Goal: Information Seeking & Learning: Learn about a topic

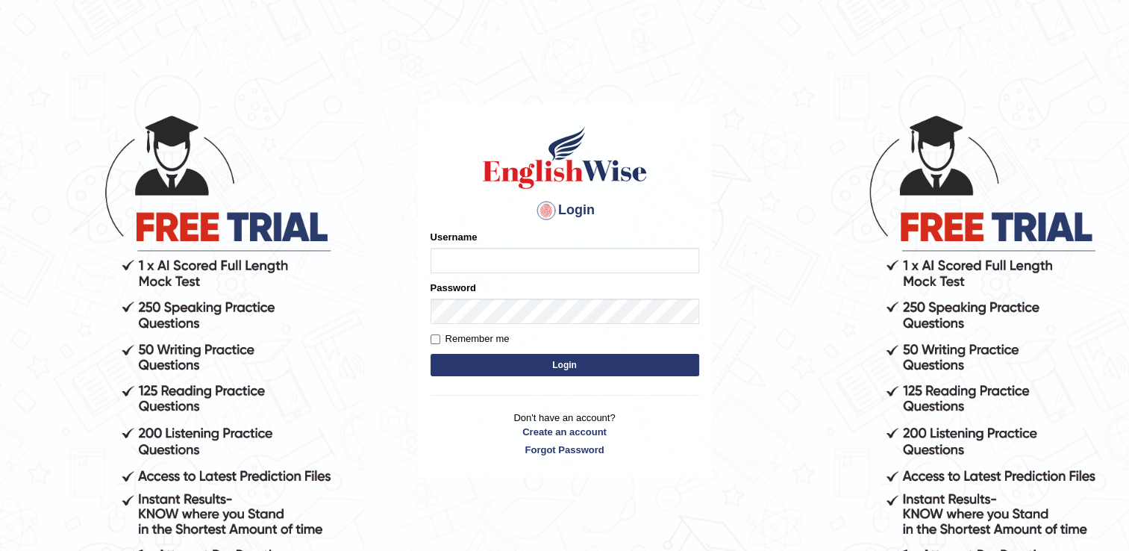
type input "Rajiphone1611"
click at [564, 370] on button "Login" at bounding box center [565, 365] width 269 height 22
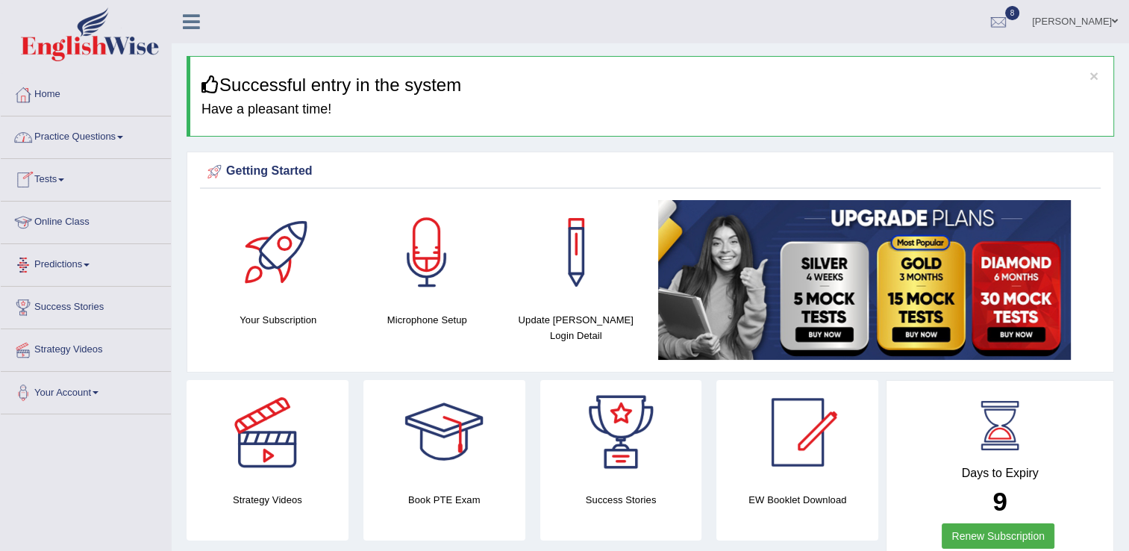
click at [93, 145] on link "Practice Questions" at bounding box center [86, 134] width 170 height 37
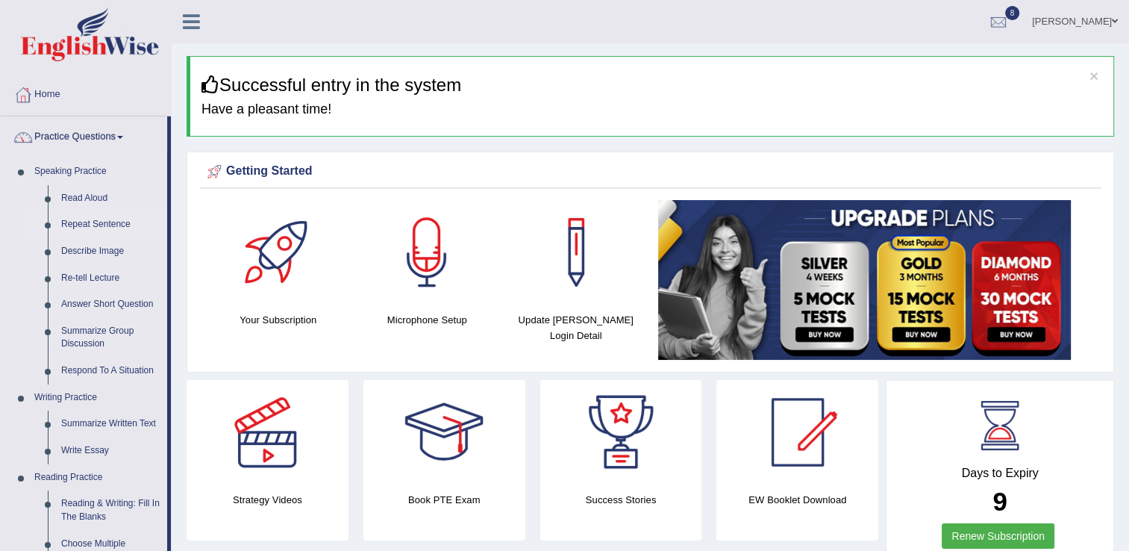
click at [94, 226] on link "Repeat Sentence" at bounding box center [110, 224] width 113 height 27
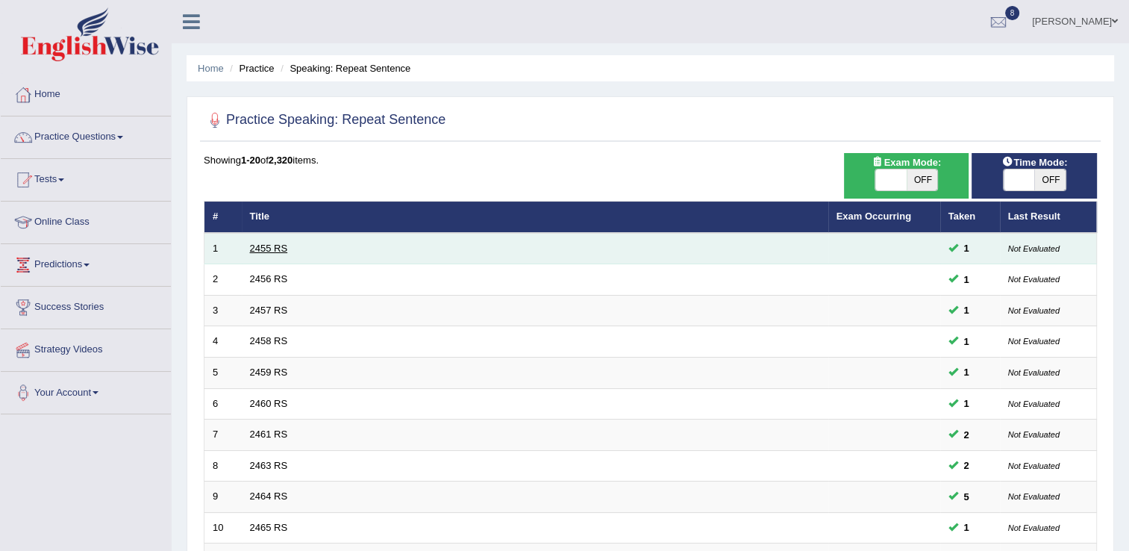
click at [275, 249] on link "2455 RS" at bounding box center [269, 248] width 38 height 11
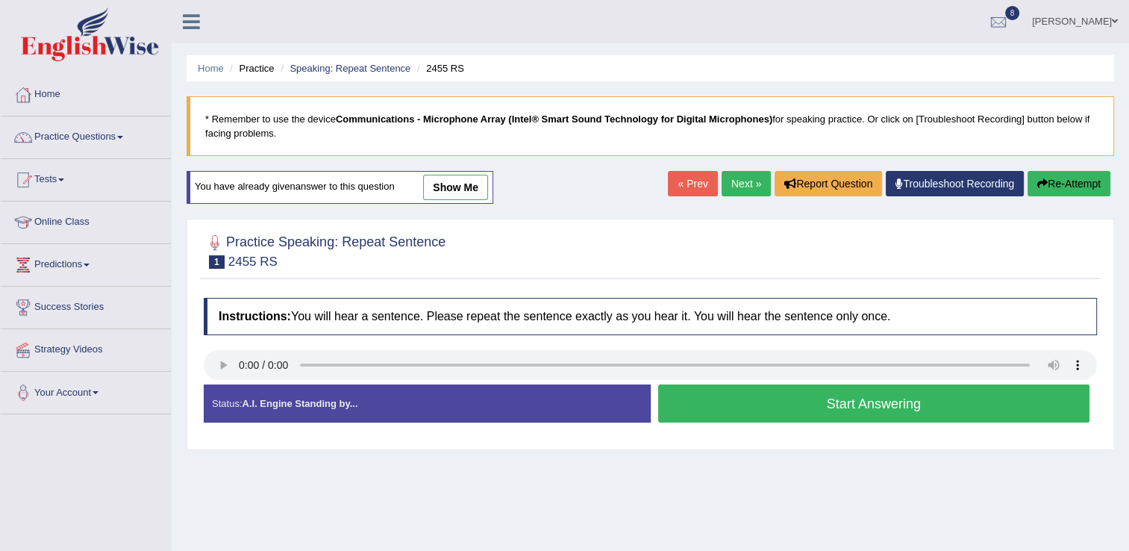
click at [809, 403] on button "Start Answering" at bounding box center [874, 403] width 432 height 38
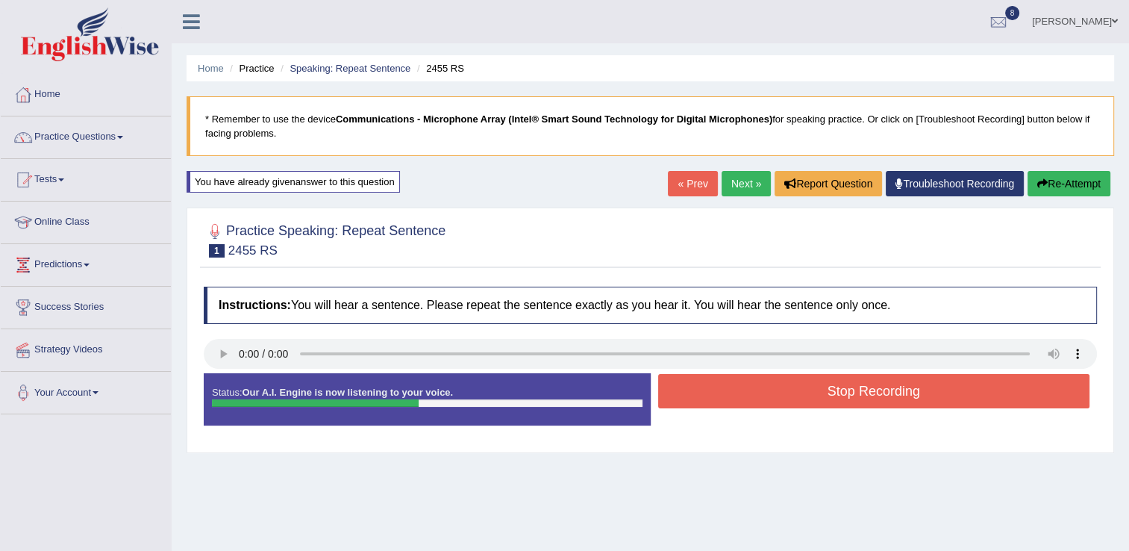
click at [814, 399] on button "Stop Recording" at bounding box center [874, 391] width 432 height 34
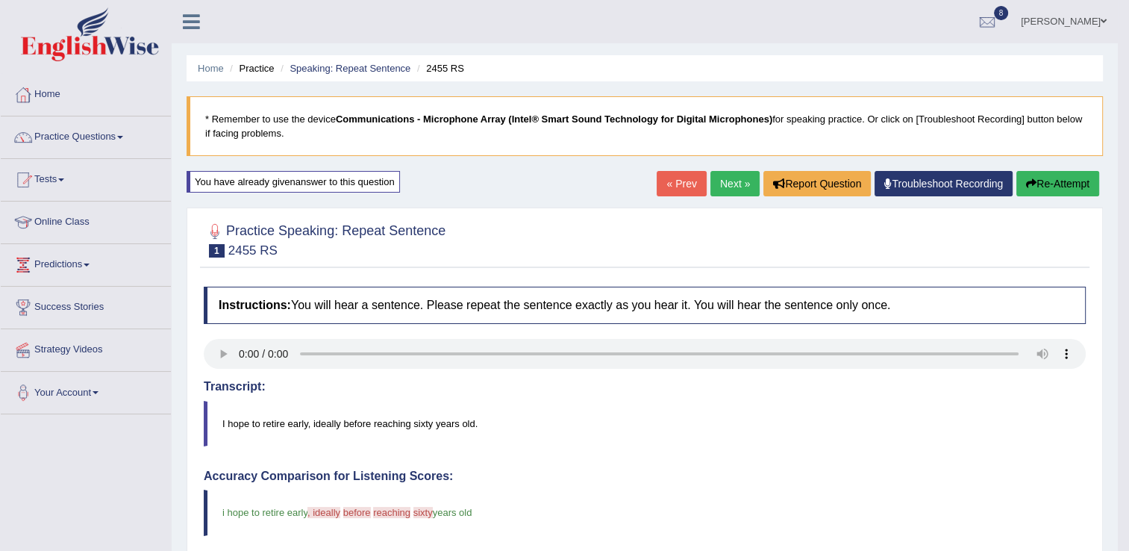
click at [244, 69] on li "Practice" at bounding box center [250, 68] width 48 height 14
click at [207, 66] on link "Home" at bounding box center [211, 68] width 26 height 11
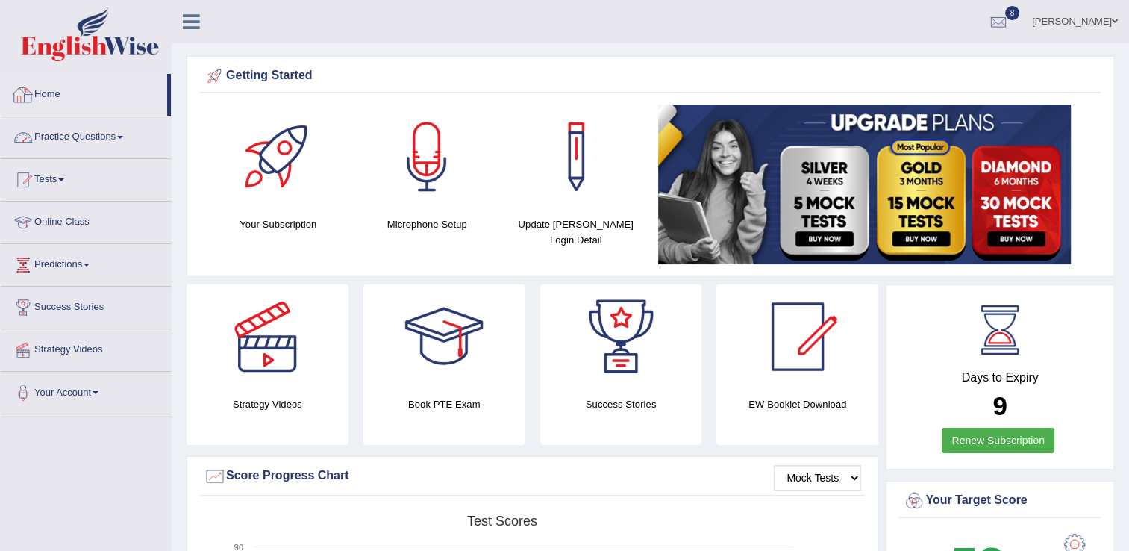
click at [111, 127] on link "Practice Questions" at bounding box center [86, 134] width 170 height 37
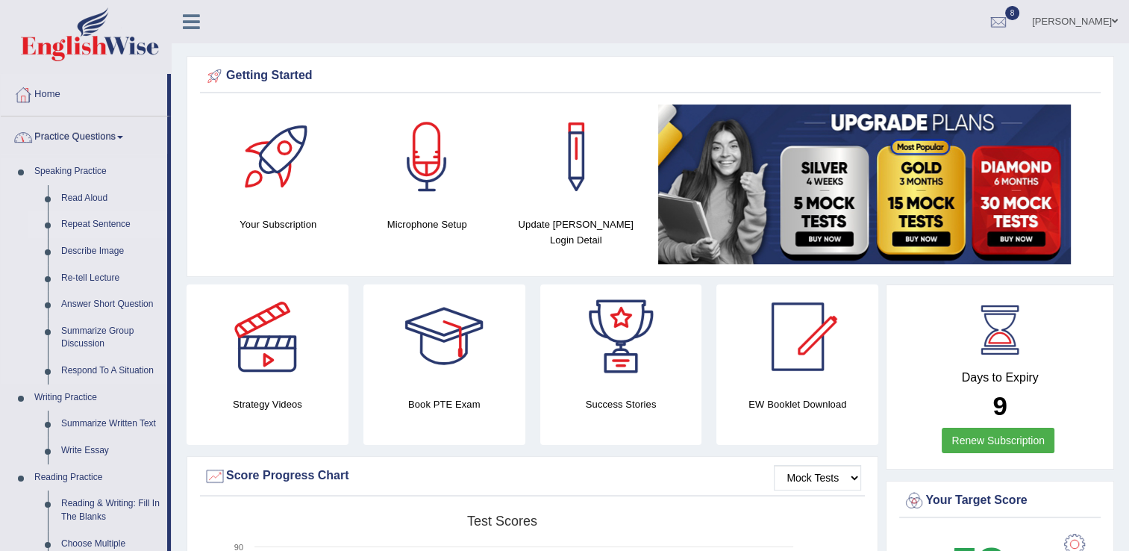
click at [97, 218] on link "Repeat Sentence" at bounding box center [110, 224] width 113 height 27
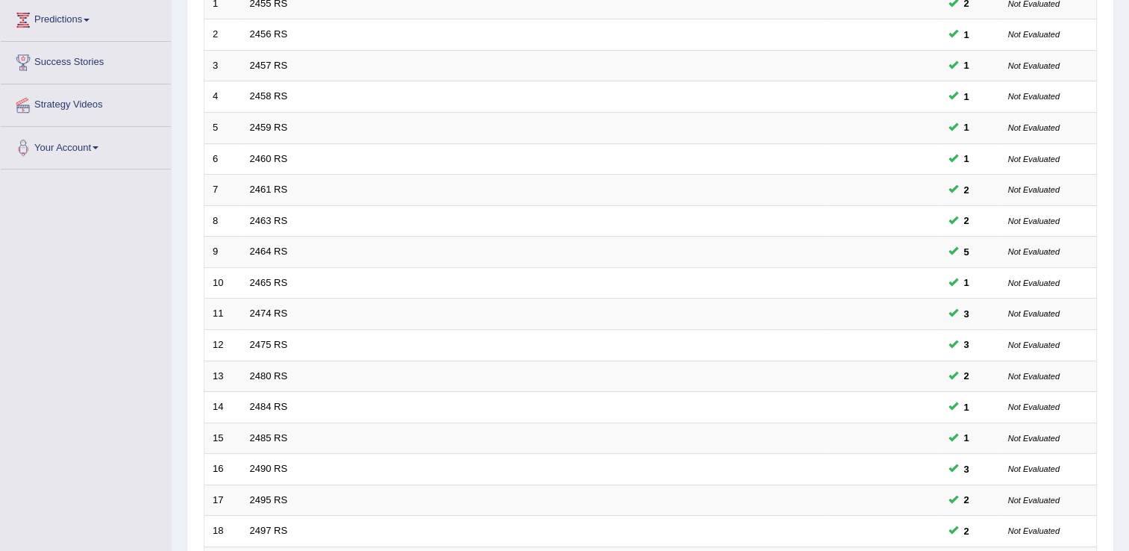
scroll to position [433, 0]
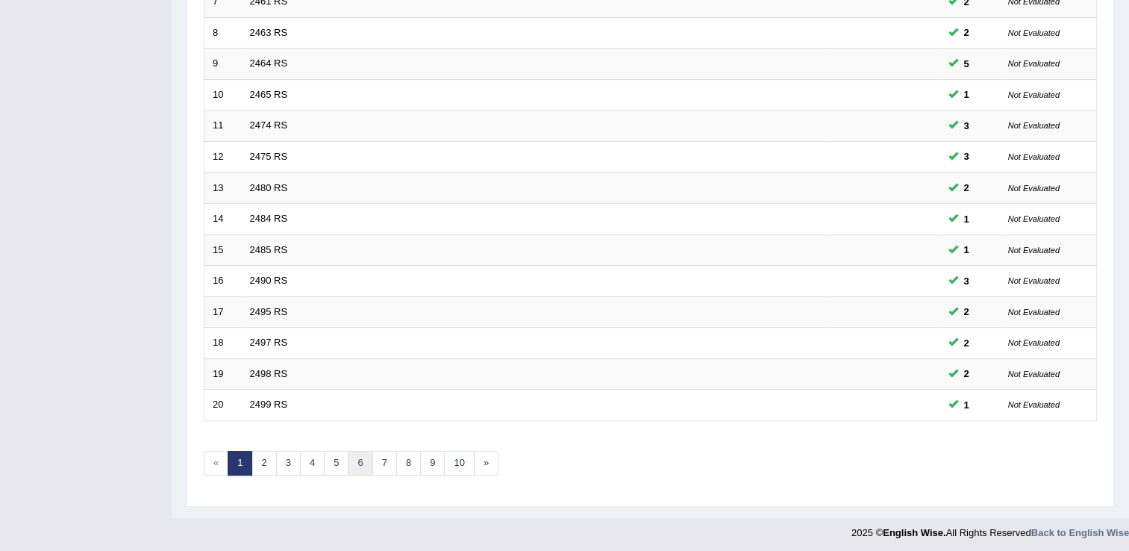
click at [367, 464] on link "6" at bounding box center [360, 463] width 25 height 25
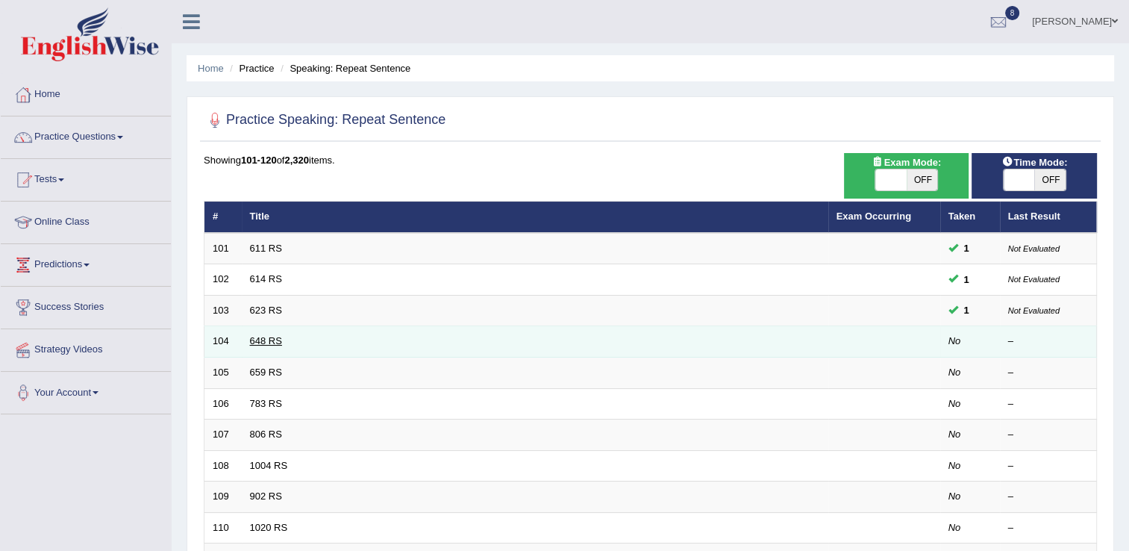
click at [256, 338] on link "648 RS" at bounding box center [266, 340] width 32 height 11
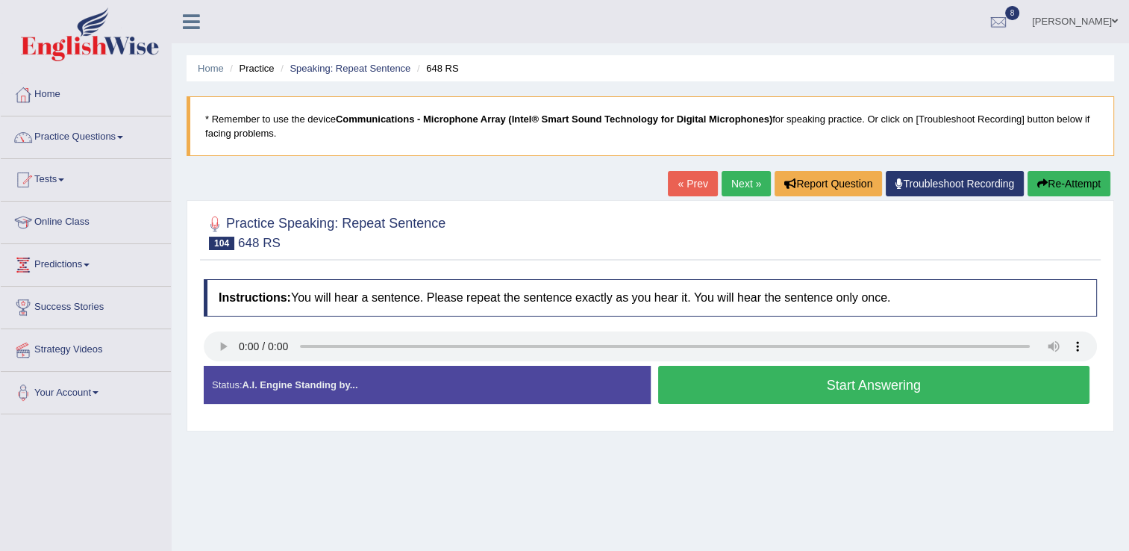
click at [835, 381] on button "Start Answering" at bounding box center [874, 385] width 432 height 38
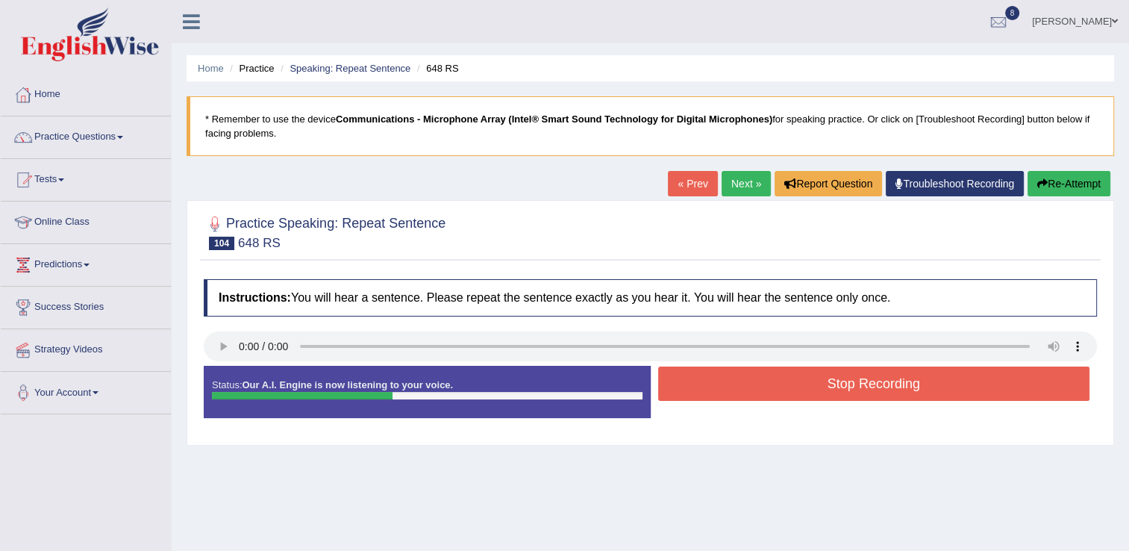
click at [835, 381] on button "Stop Recording" at bounding box center [874, 384] width 432 height 34
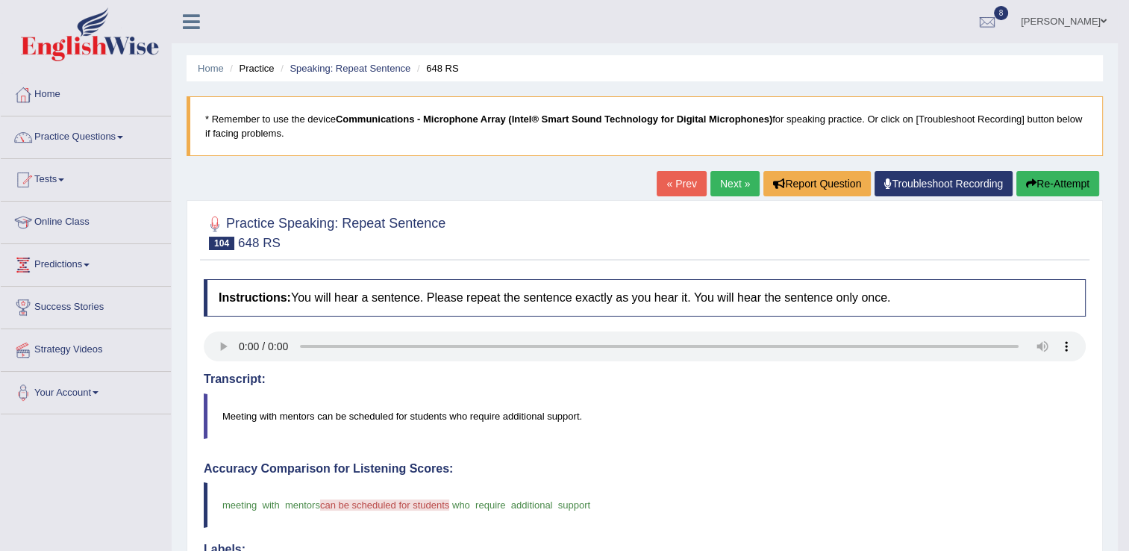
click at [1050, 187] on button "Re-Attempt" at bounding box center [1058, 183] width 83 height 25
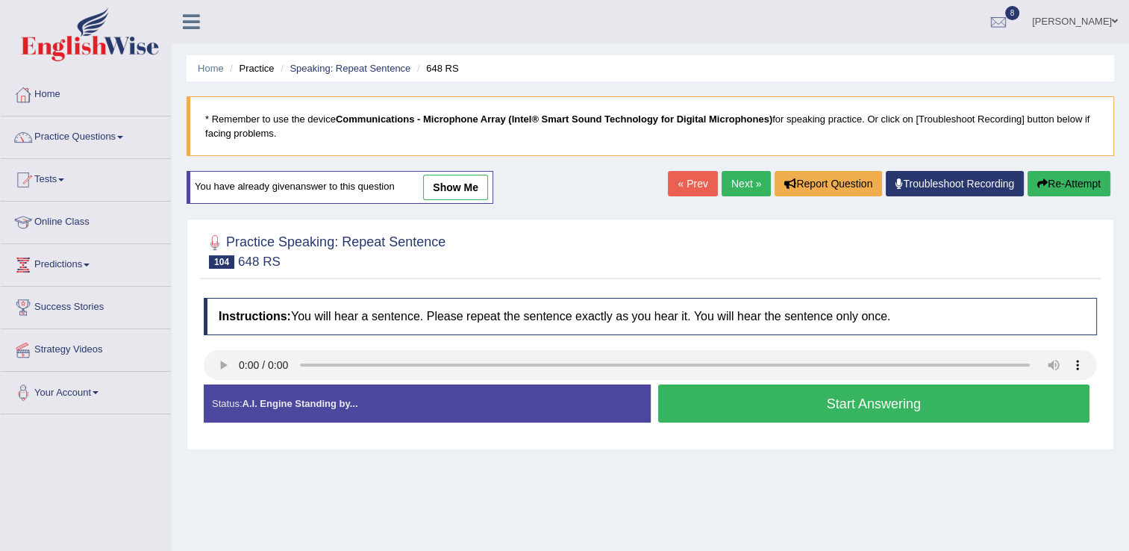
click at [779, 411] on button "Start Answering" at bounding box center [874, 403] width 432 height 38
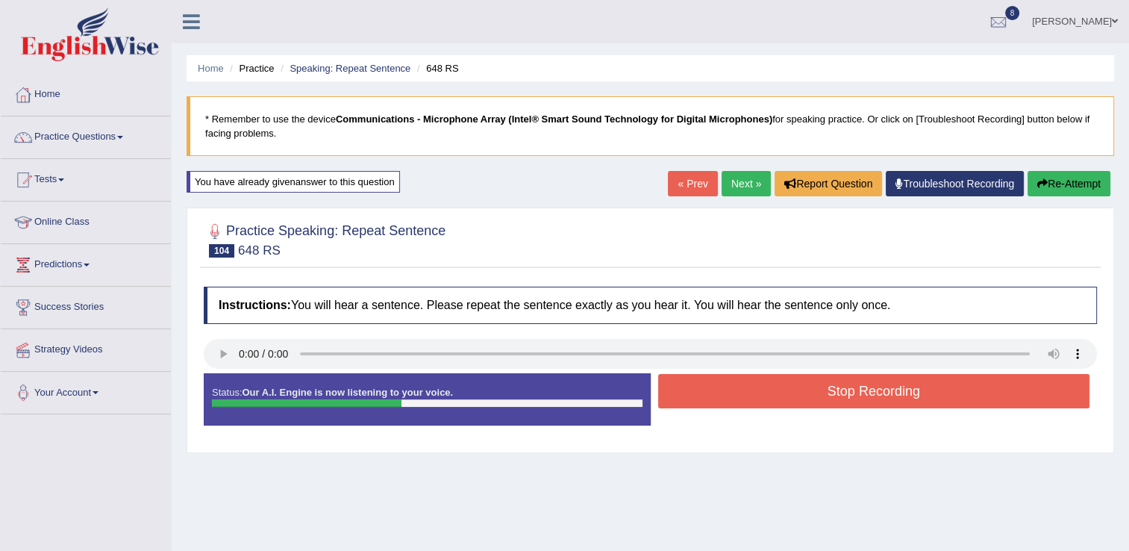
click at [788, 388] on button "Stop Recording" at bounding box center [874, 391] width 432 height 34
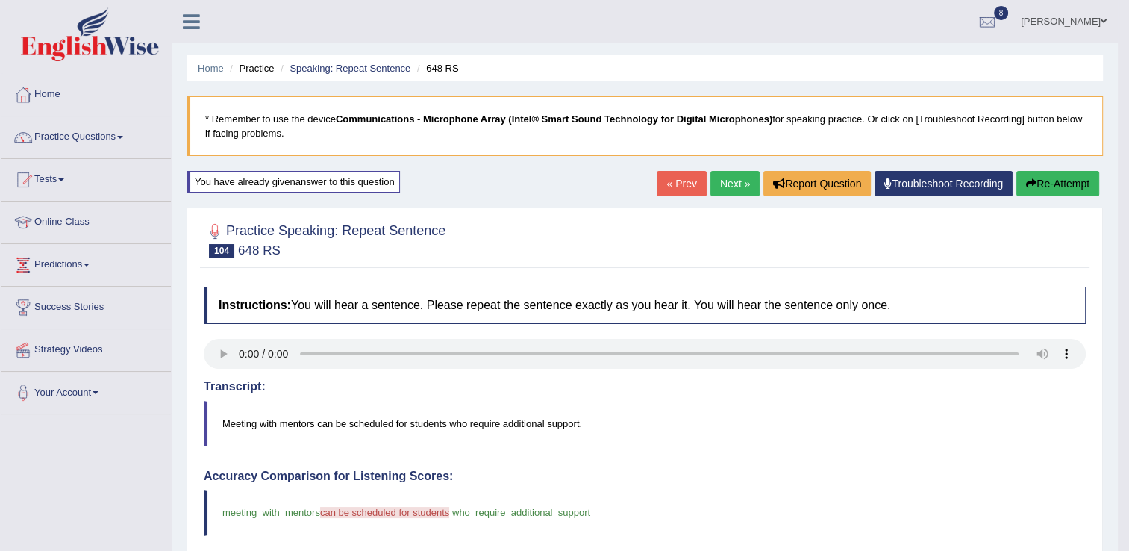
click at [1059, 187] on button "Re-Attempt" at bounding box center [1058, 183] width 83 height 25
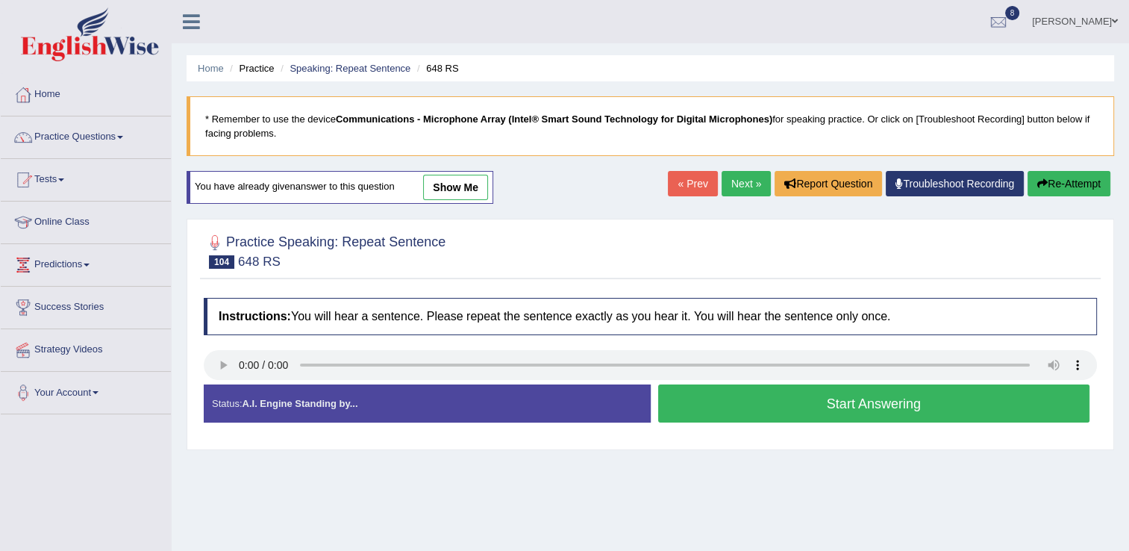
click at [793, 405] on button "Start Answering" at bounding box center [874, 403] width 432 height 38
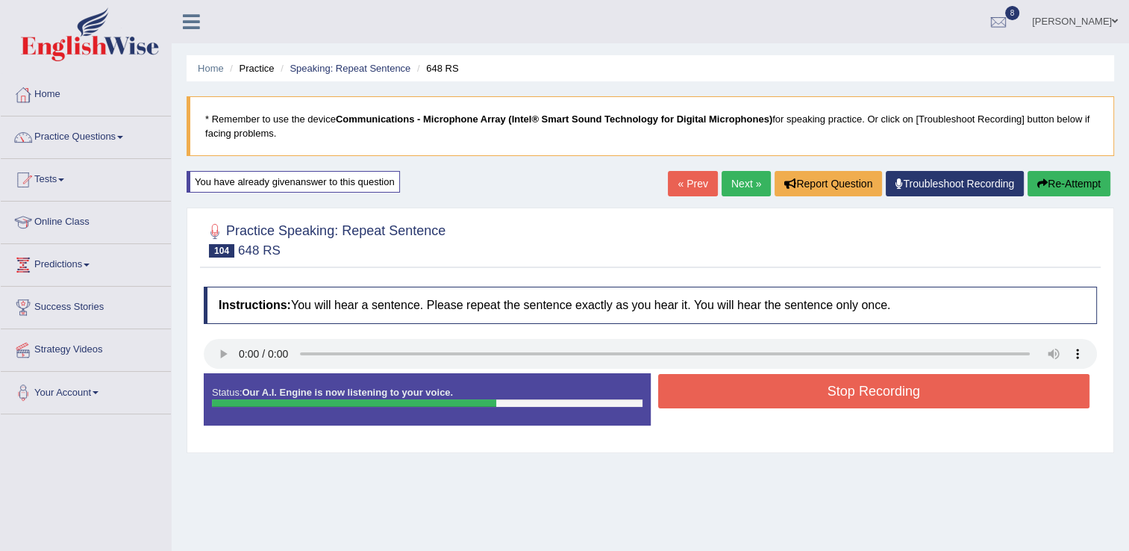
click at [829, 383] on button "Stop Recording" at bounding box center [874, 391] width 432 height 34
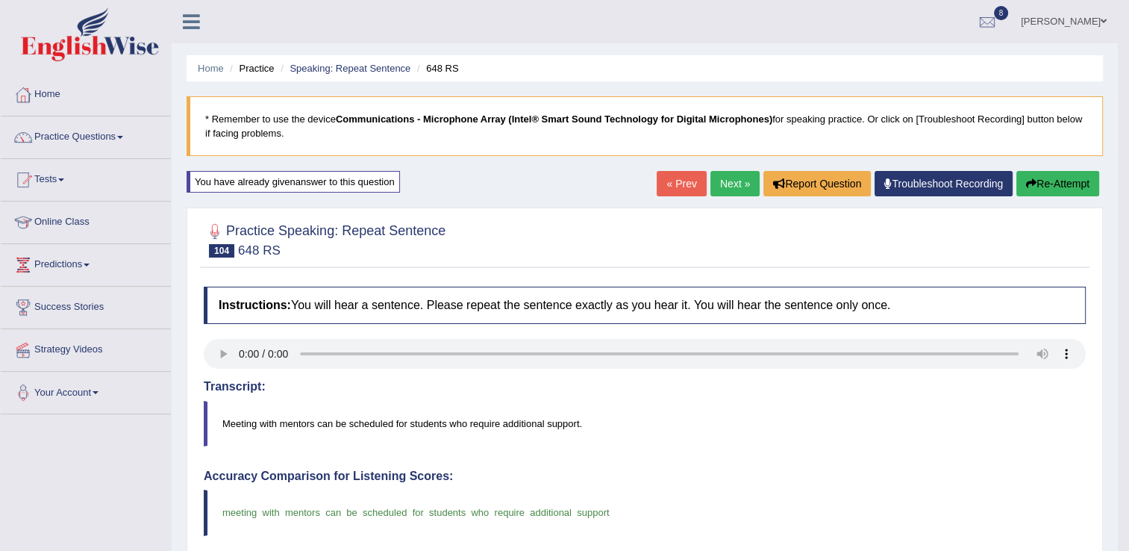
click at [739, 179] on link "Next »" at bounding box center [735, 183] width 49 height 25
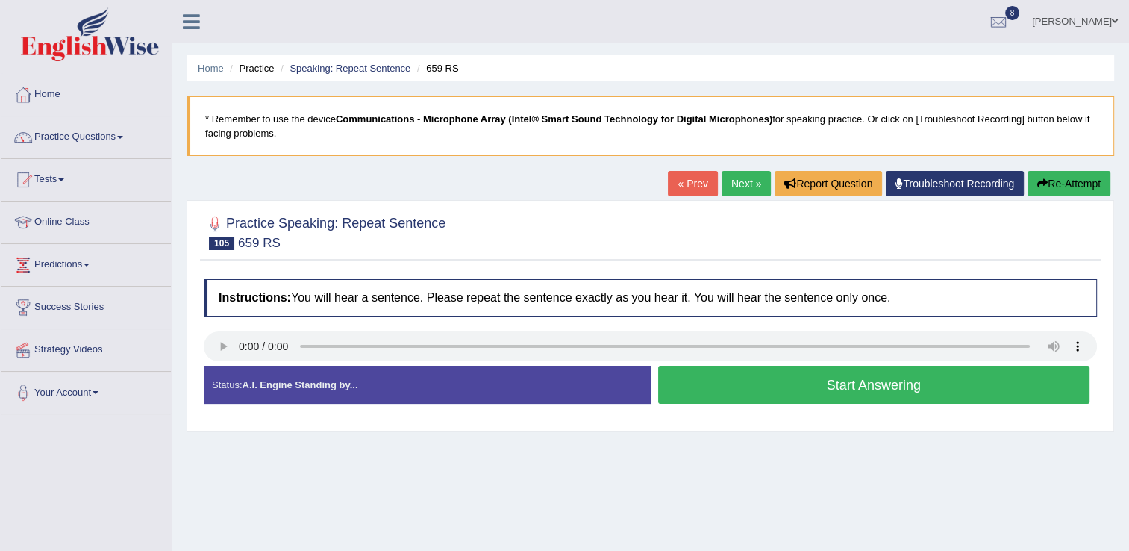
click at [806, 389] on button "Start Answering" at bounding box center [874, 385] width 432 height 38
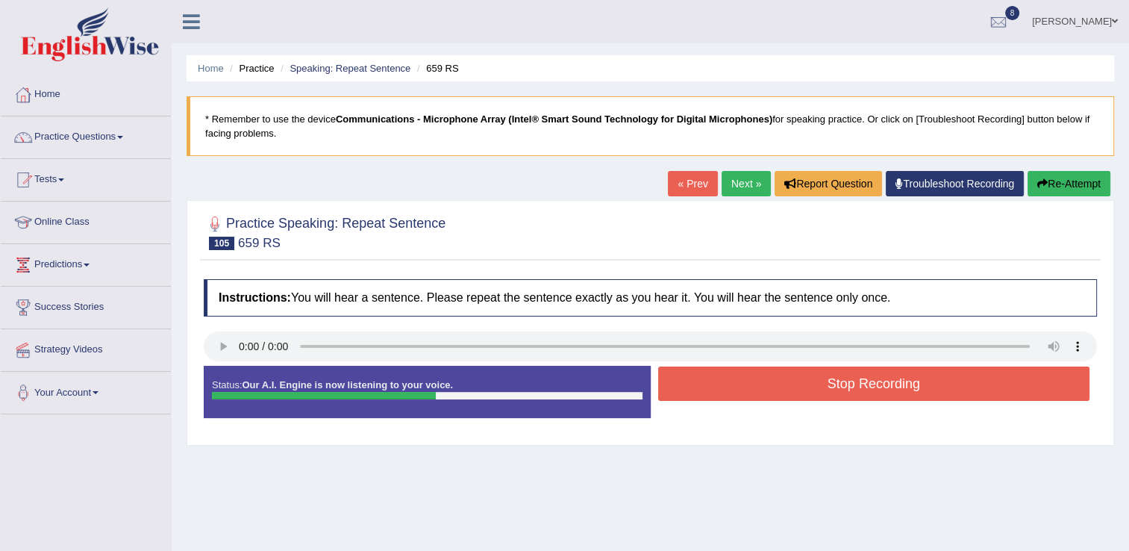
click at [806, 389] on button "Stop Recording" at bounding box center [874, 384] width 432 height 34
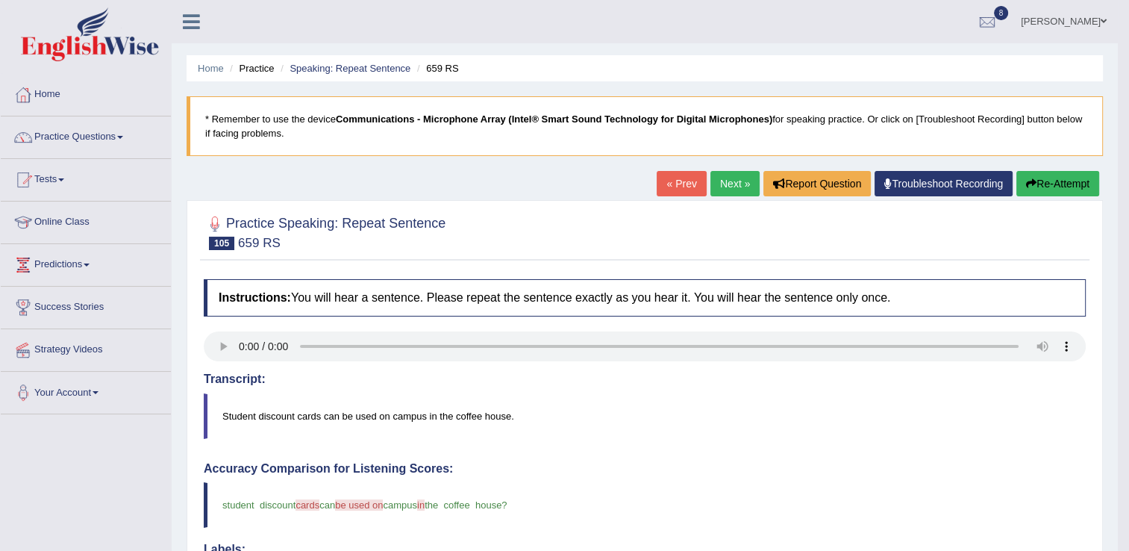
click at [741, 193] on link "Next »" at bounding box center [735, 183] width 49 height 25
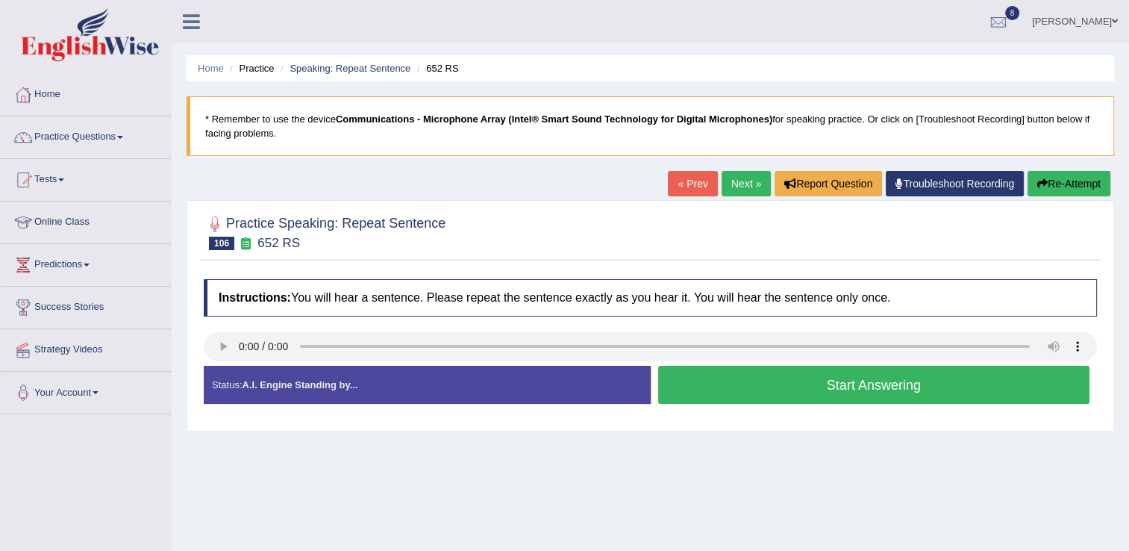
click at [794, 381] on button "Start Answering" at bounding box center [874, 385] width 432 height 38
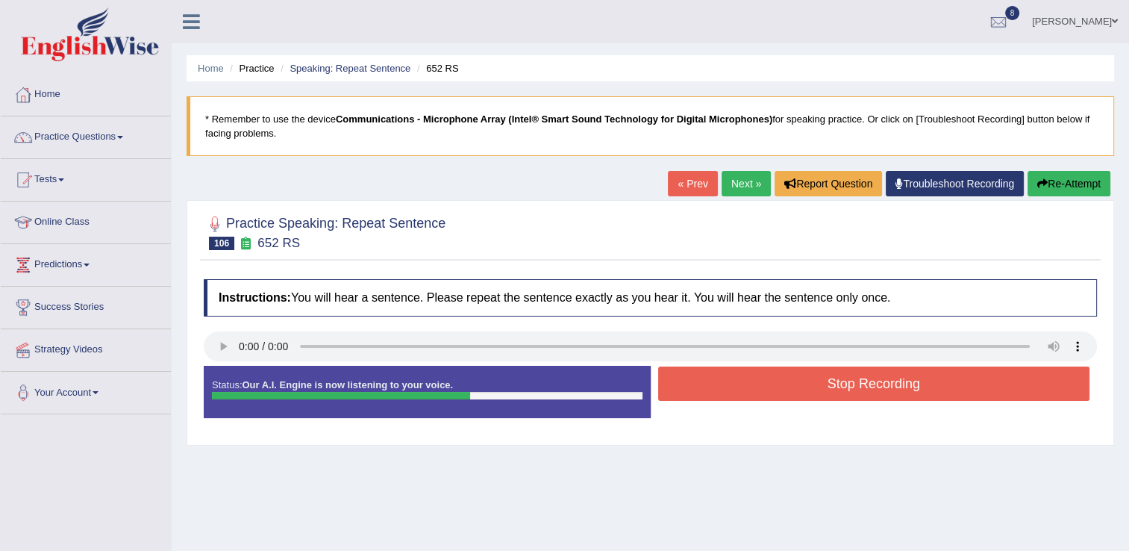
click at [794, 381] on button "Stop Recording" at bounding box center [874, 384] width 432 height 34
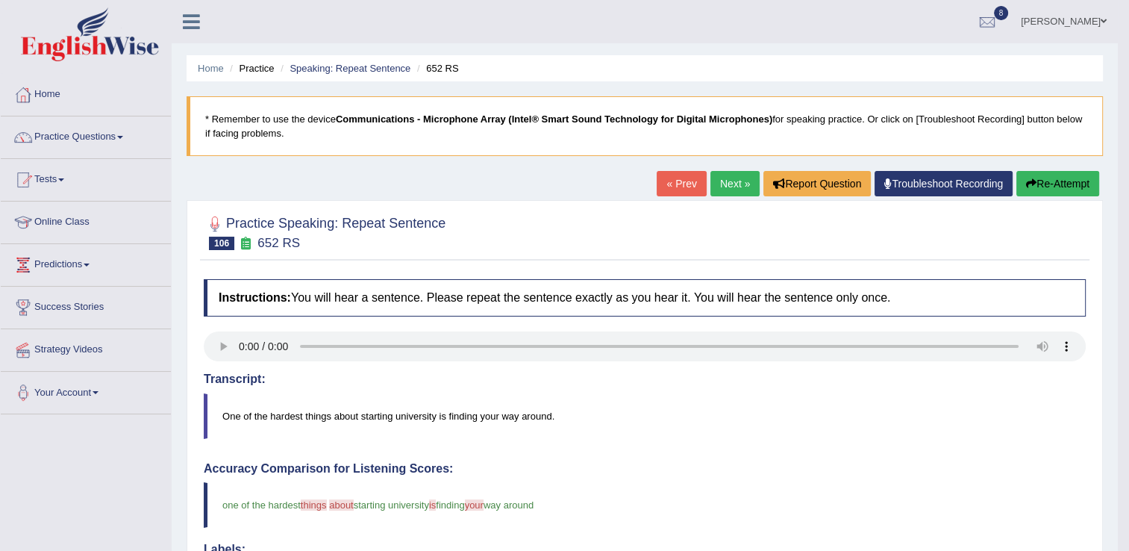
click at [747, 184] on link "Next »" at bounding box center [735, 183] width 49 height 25
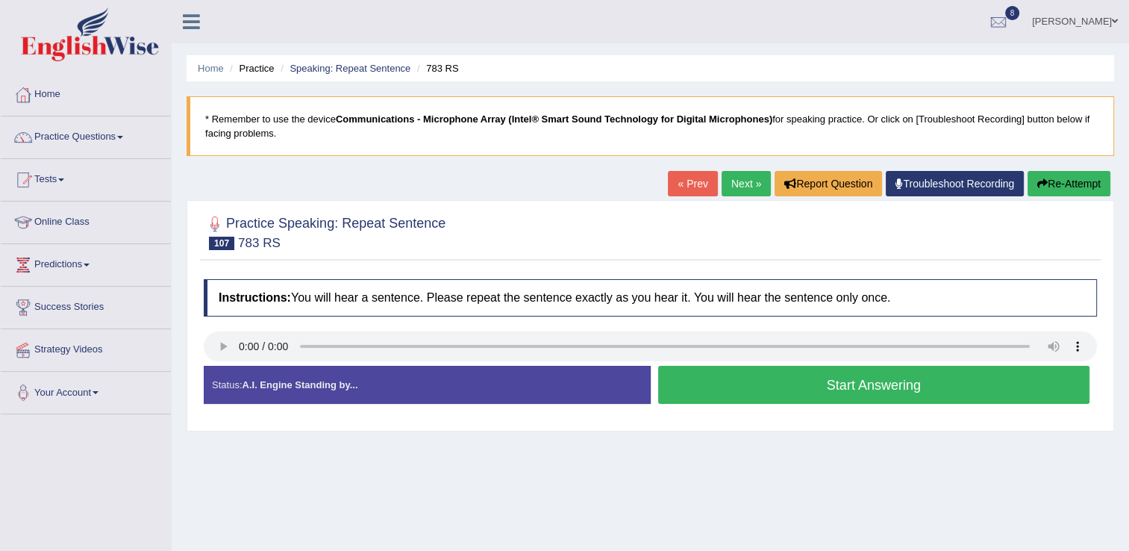
click at [829, 387] on button "Start Answering" at bounding box center [874, 385] width 432 height 38
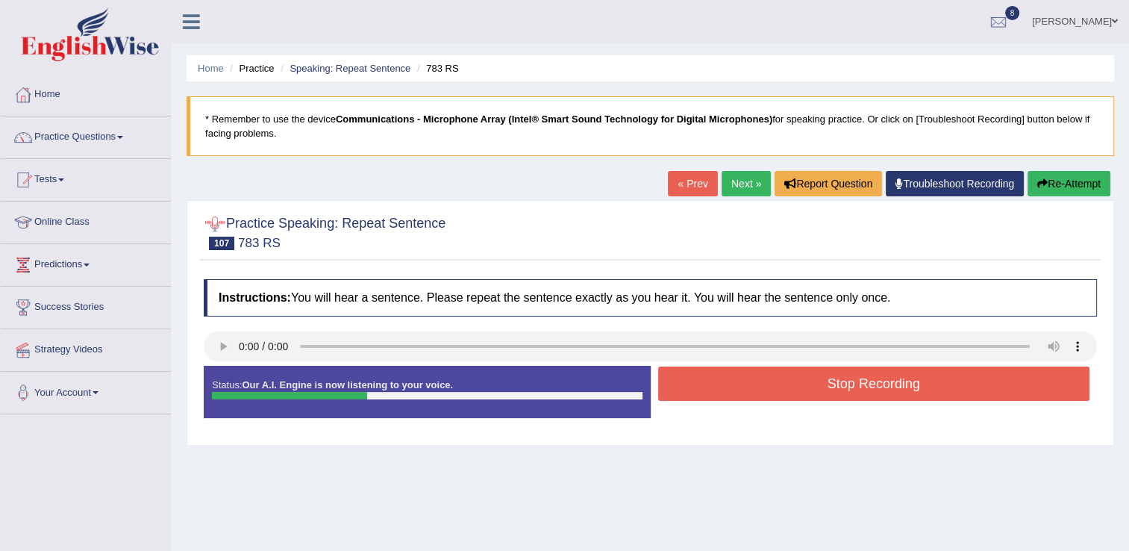
click at [1084, 191] on button "Re-Attempt" at bounding box center [1069, 183] width 83 height 25
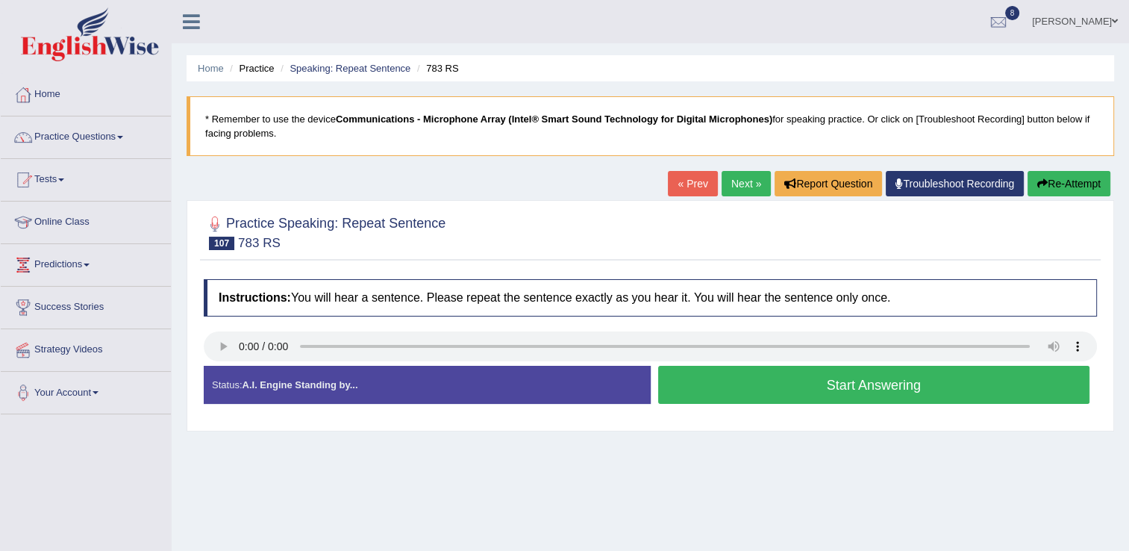
click at [799, 397] on button "Start Answering" at bounding box center [874, 385] width 432 height 38
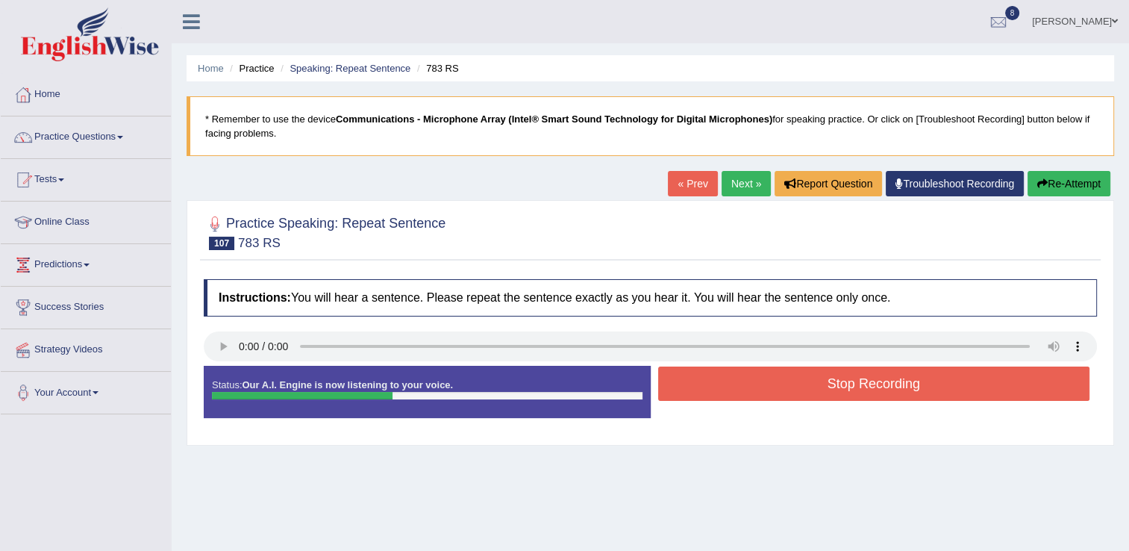
click at [1042, 183] on icon "button" at bounding box center [1043, 183] width 10 height 10
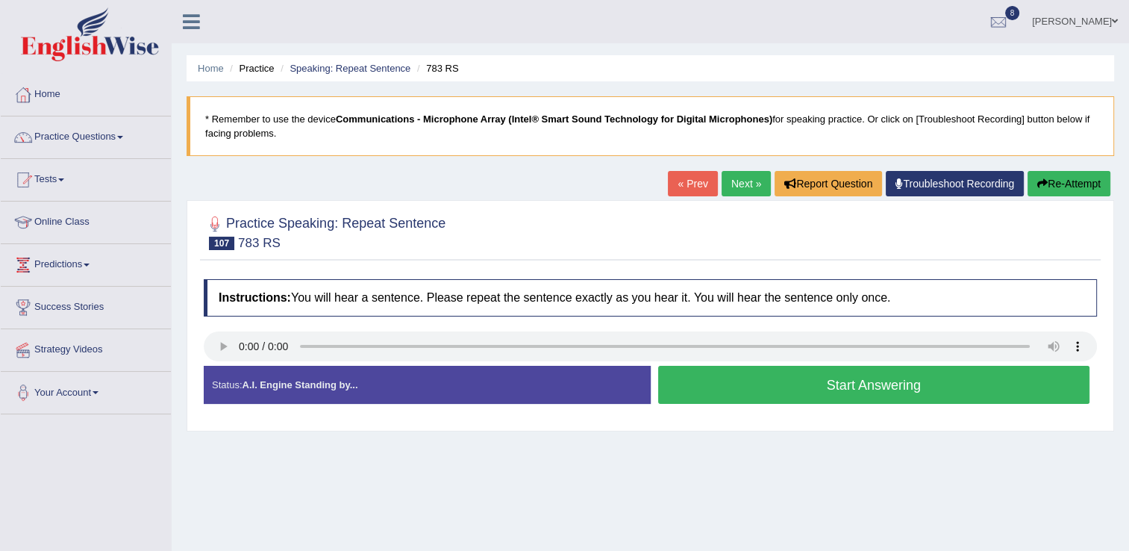
click at [761, 384] on button "Start Answering" at bounding box center [874, 385] width 432 height 38
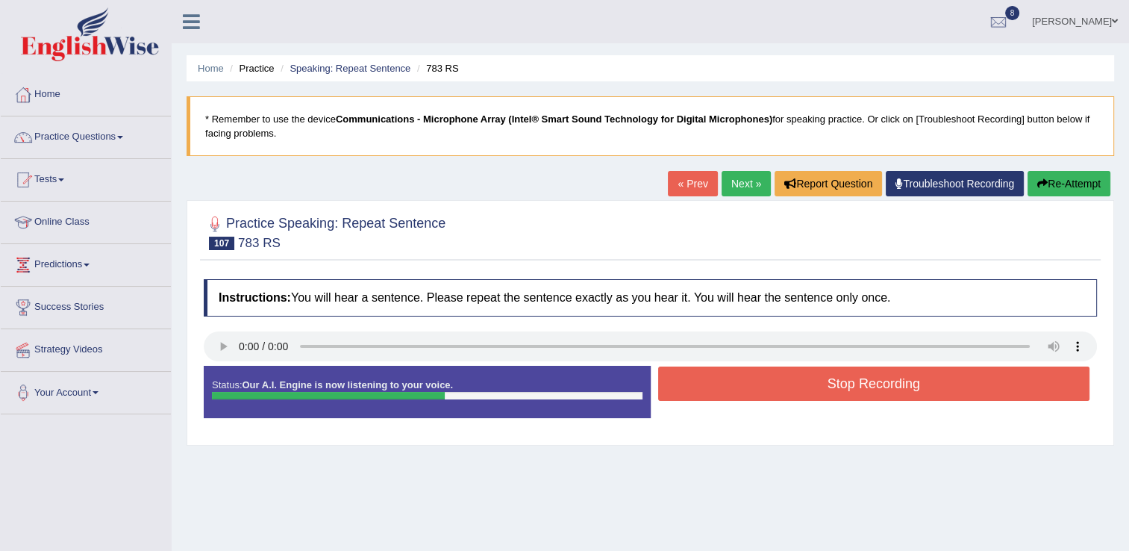
click at [761, 384] on button "Stop Recording" at bounding box center [874, 384] width 432 height 34
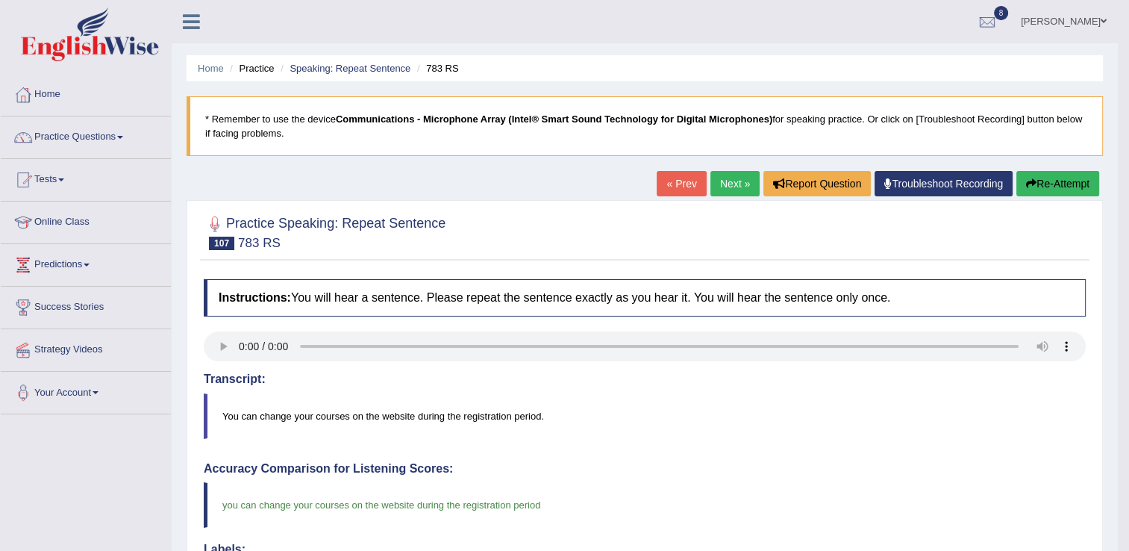
click at [736, 178] on link "Next »" at bounding box center [735, 183] width 49 height 25
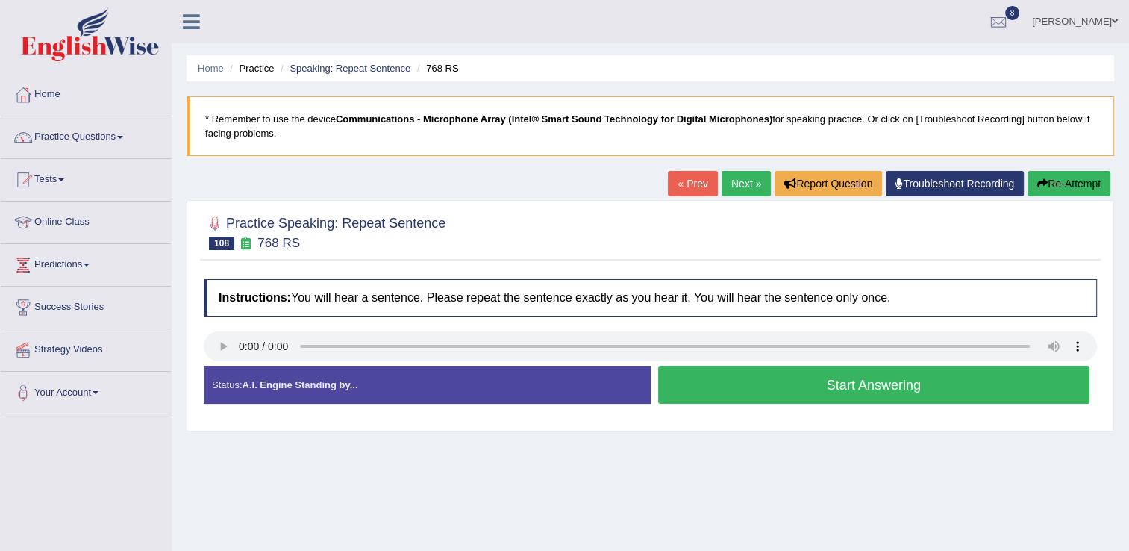
click at [791, 387] on button "Start Answering" at bounding box center [874, 385] width 432 height 38
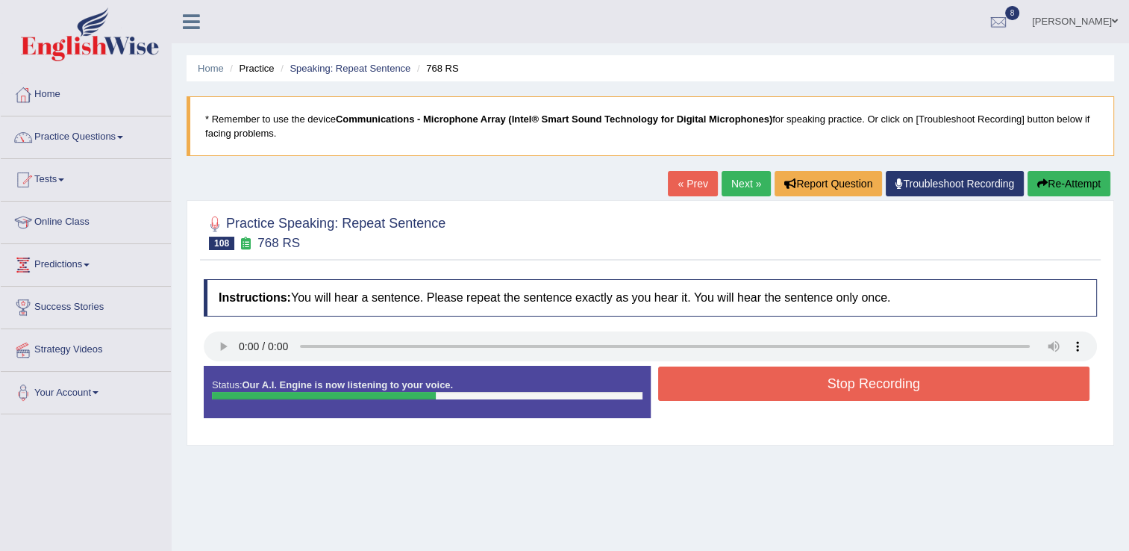
click at [791, 387] on button "Stop Recording" at bounding box center [874, 384] width 432 height 34
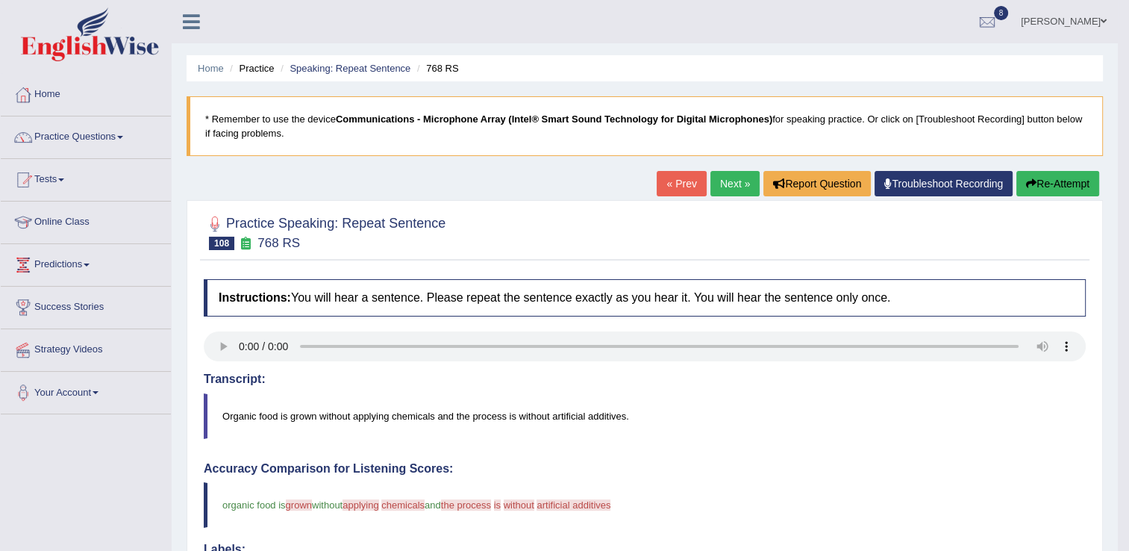
click at [1050, 181] on button "Re-Attempt" at bounding box center [1058, 183] width 83 height 25
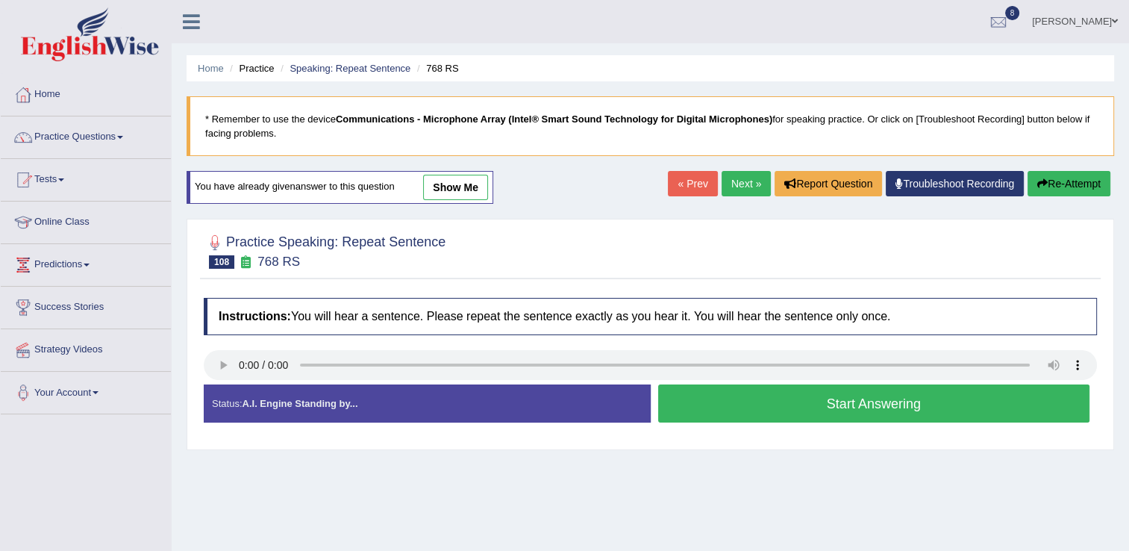
click at [776, 399] on button "Start Answering" at bounding box center [874, 403] width 432 height 38
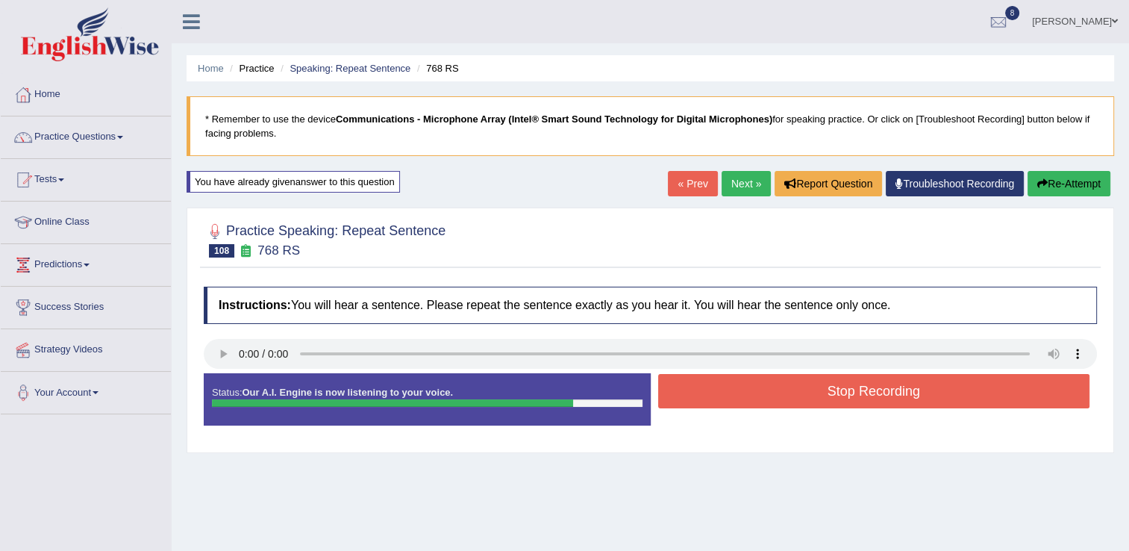
click at [790, 391] on button "Stop Recording" at bounding box center [874, 391] width 432 height 34
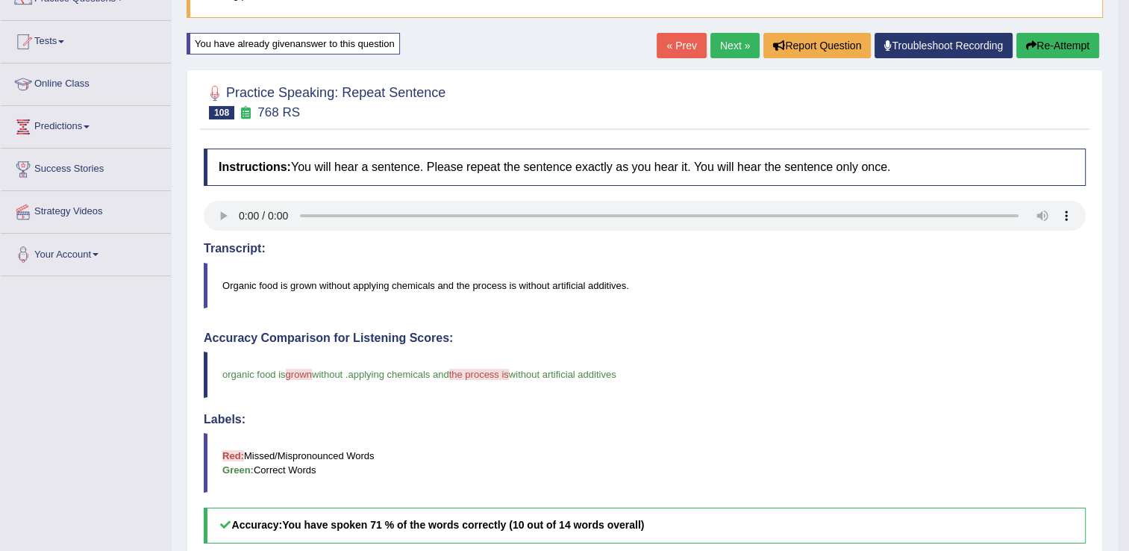
scroll to position [30, 0]
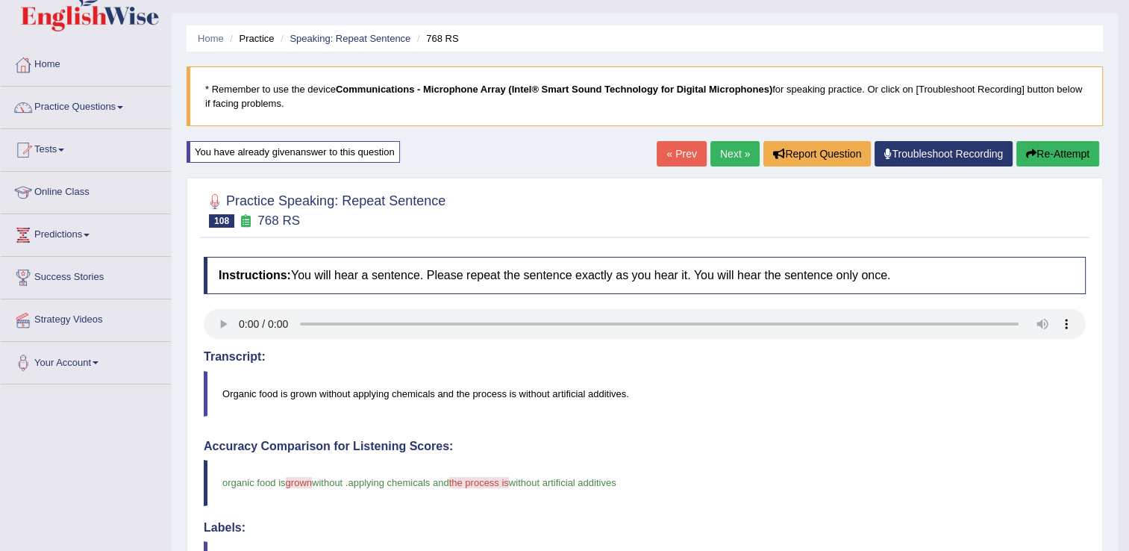
click at [1047, 151] on button "Re-Attempt" at bounding box center [1058, 153] width 83 height 25
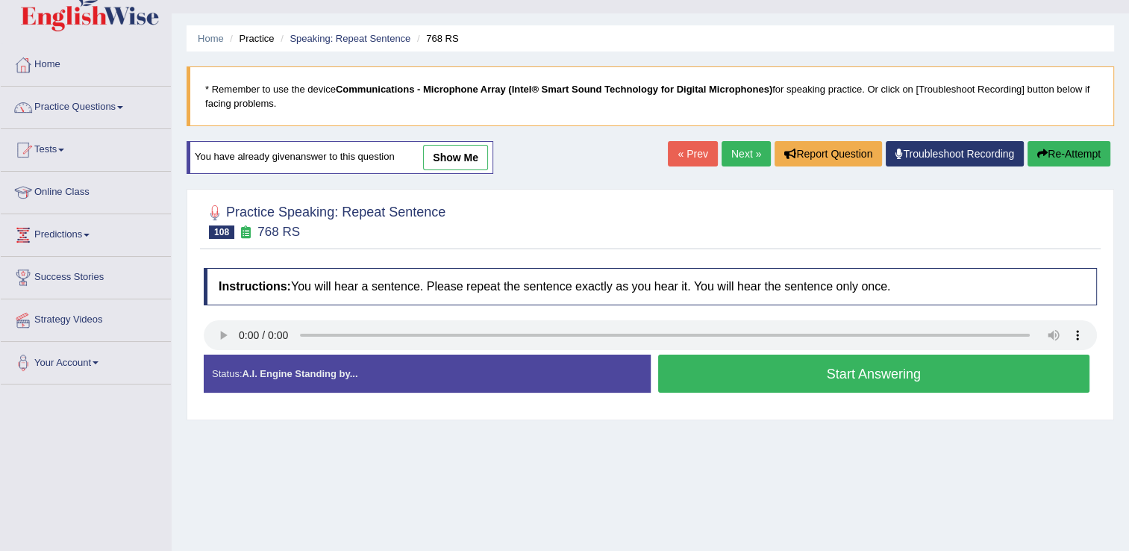
click at [779, 375] on button "Start Answering" at bounding box center [874, 374] width 432 height 38
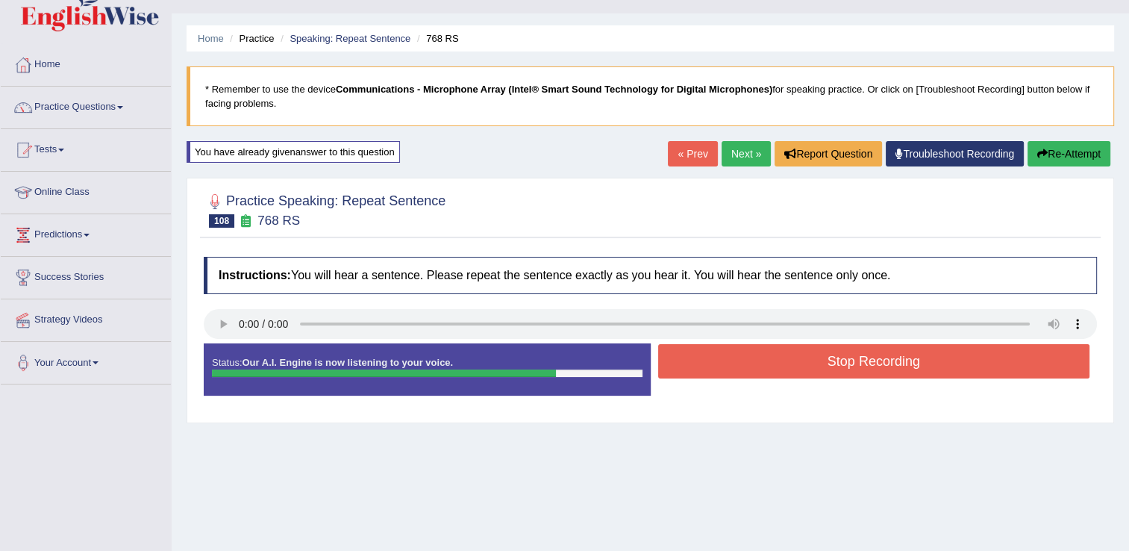
click at [815, 351] on button "Stop Recording" at bounding box center [874, 361] width 432 height 34
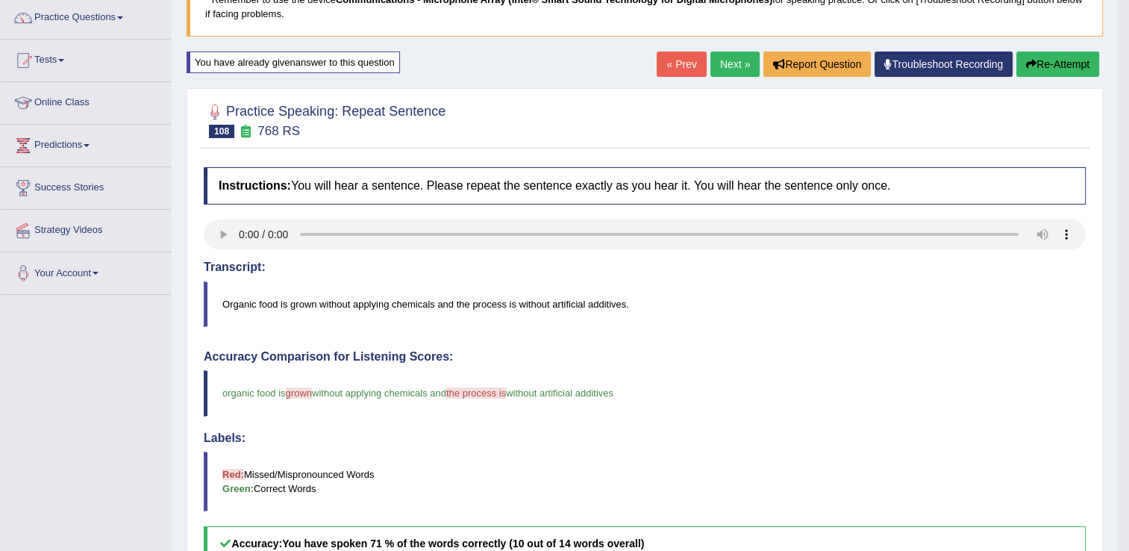
scroll to position [90, 0]
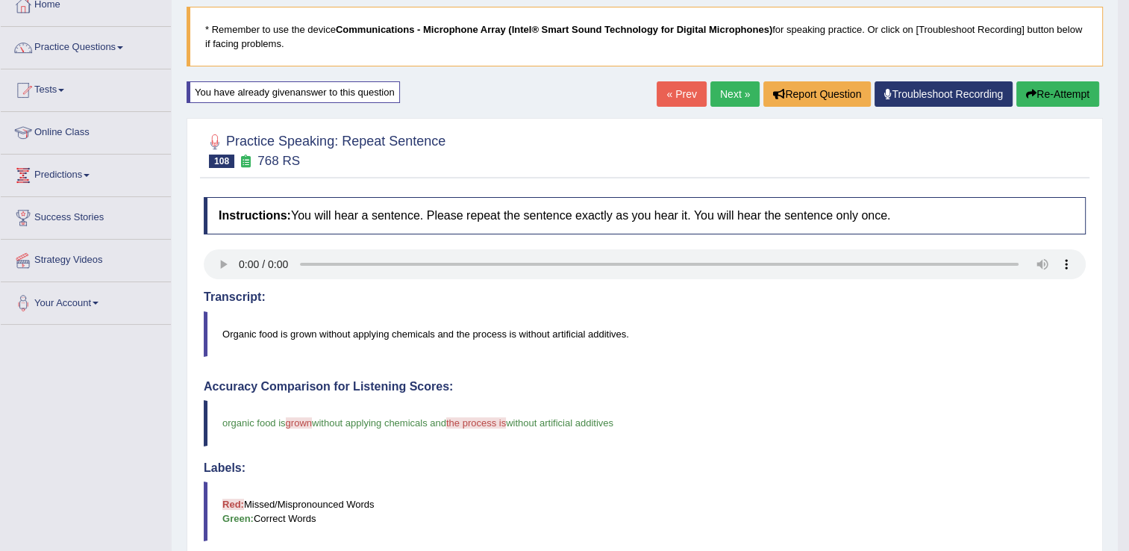
click at [1047, 98] on button "Re-Attempt" at bounding box center [1058, 93] width 83 height 25
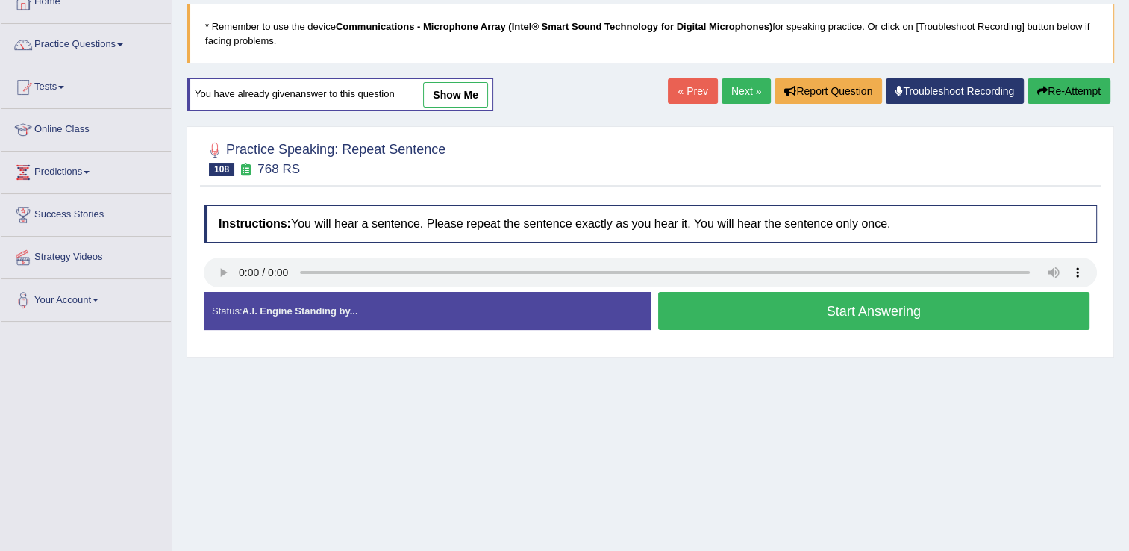
scroll to position [90, 0]
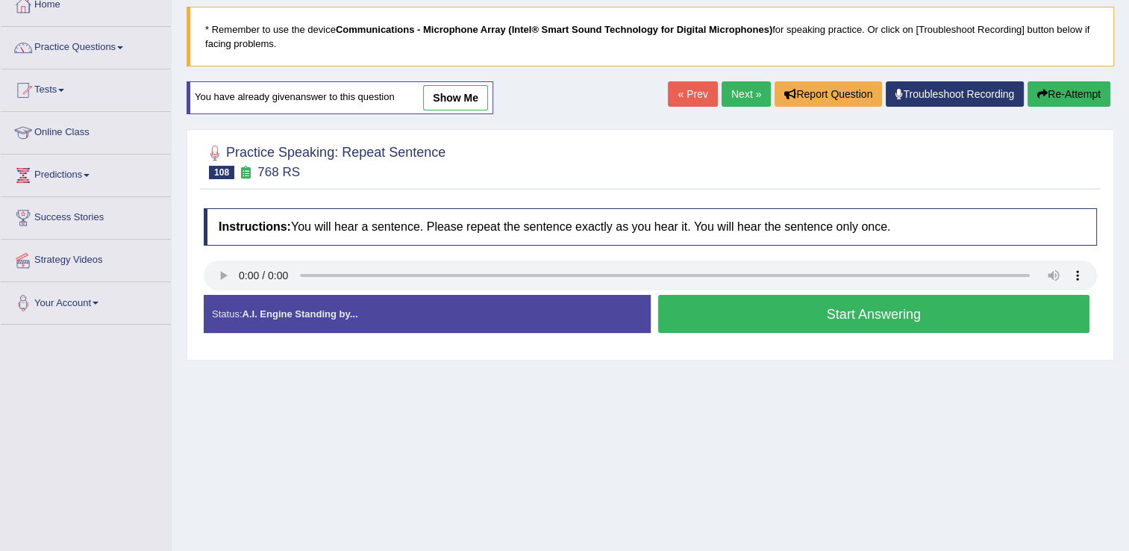
click at [794, 309] on button "Start Answering" at bounding box center [874, 314] width 432 height 38
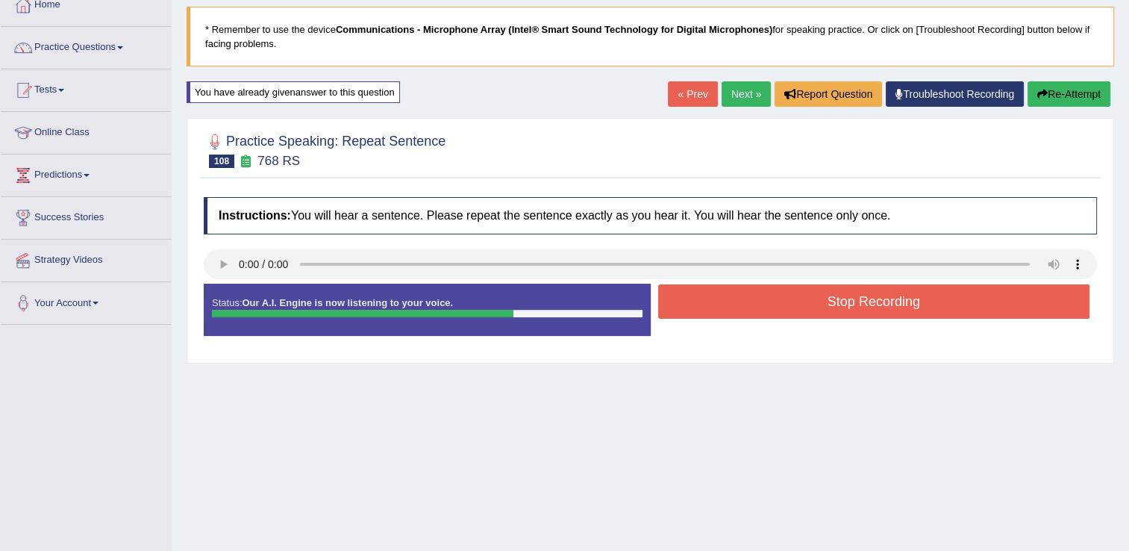
click at [809, 299] on button "Stop Recording" at bounding box center [874, 301] width 432 height 34
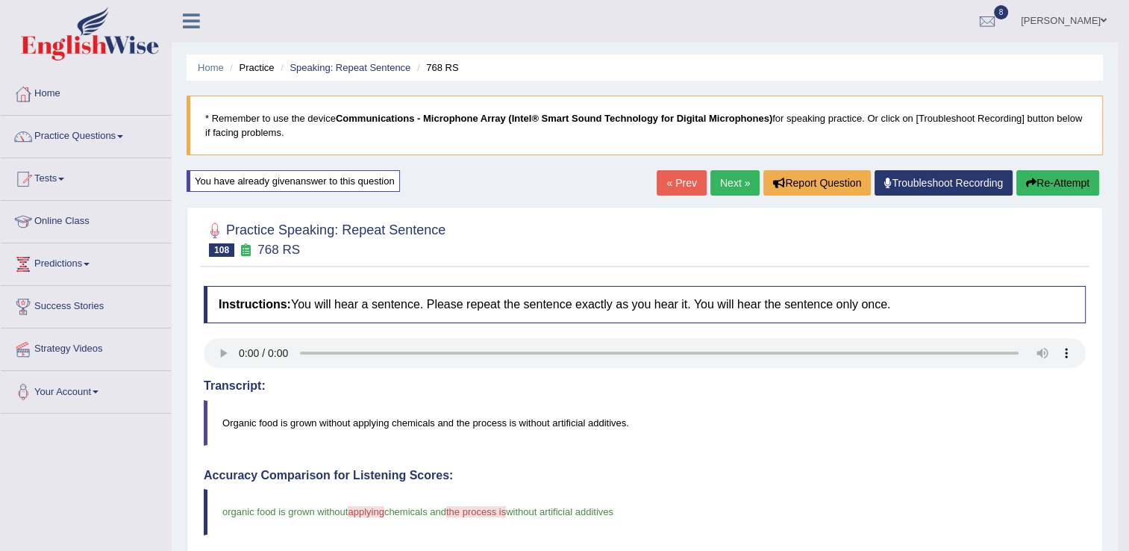
scroll to position [0, 0]
click at [747, 178] on link "Next »" at bounding box center [735, 183] width 49 height 25
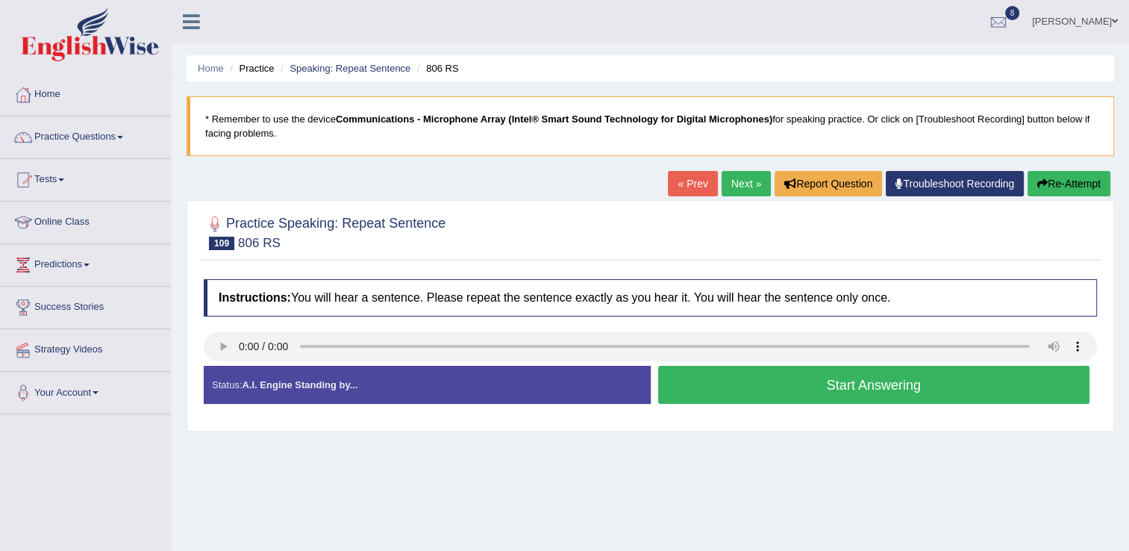
click at [737, 390] on button "Start Answering" at bounding box center [874, 385] width 432 height 38
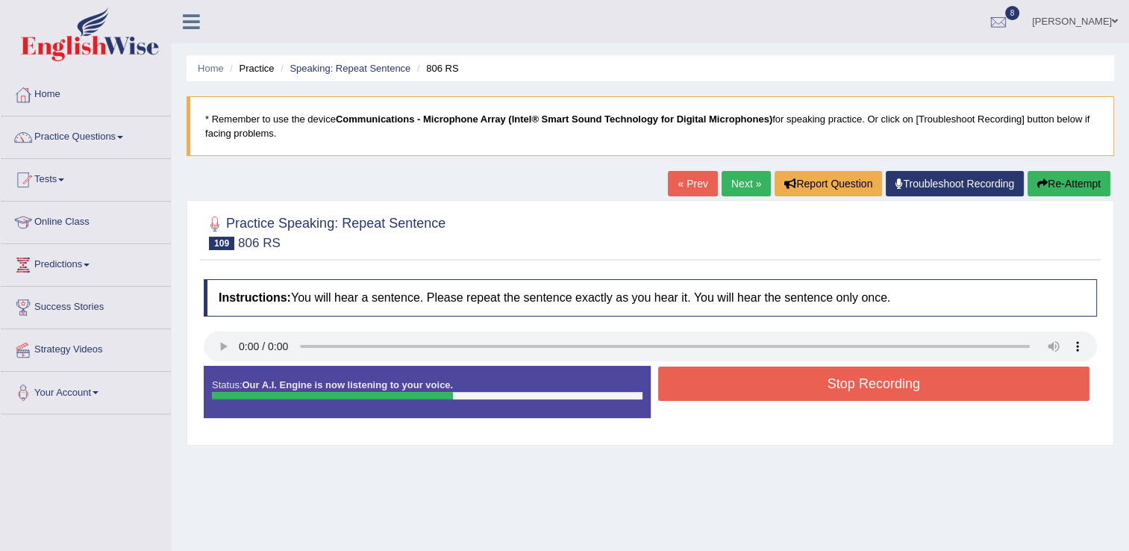
click at [737, 390] on button "Stop Recording" at bounding box center [874, 384] width 432 height 34
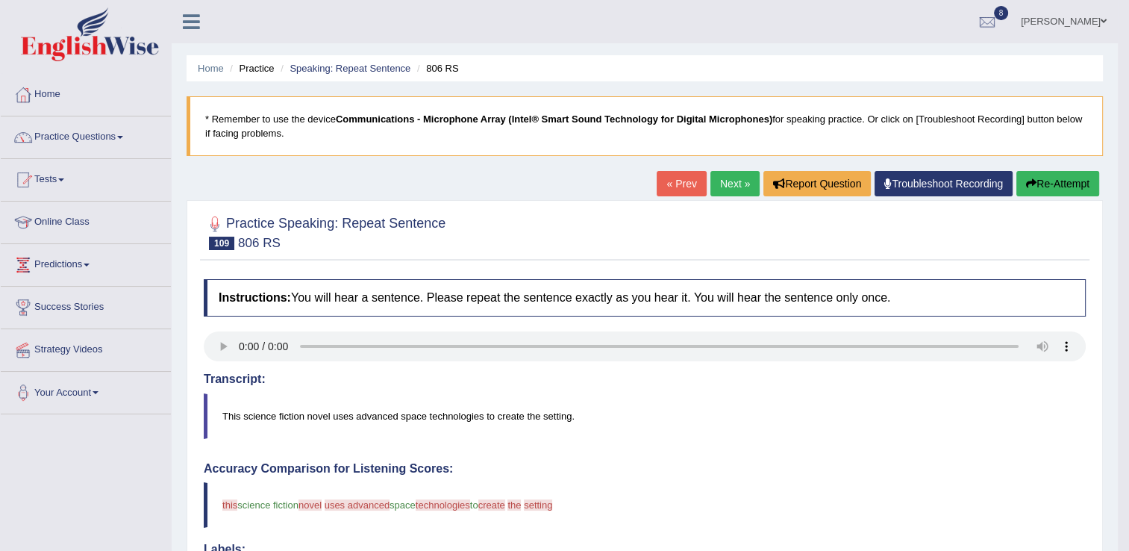
click at [1035, 190] on button "Re-Attempt" at bounding box center [1058, 183] width 83 height 25
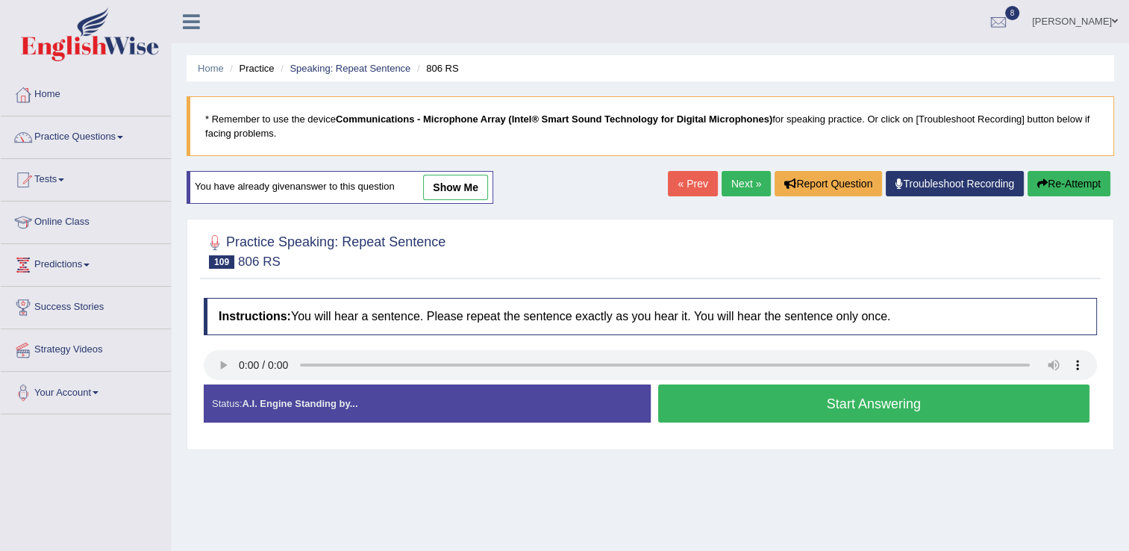
click at [791, 399] on button "Start Answering" at bounding box center [874, 403] width 432 height 38
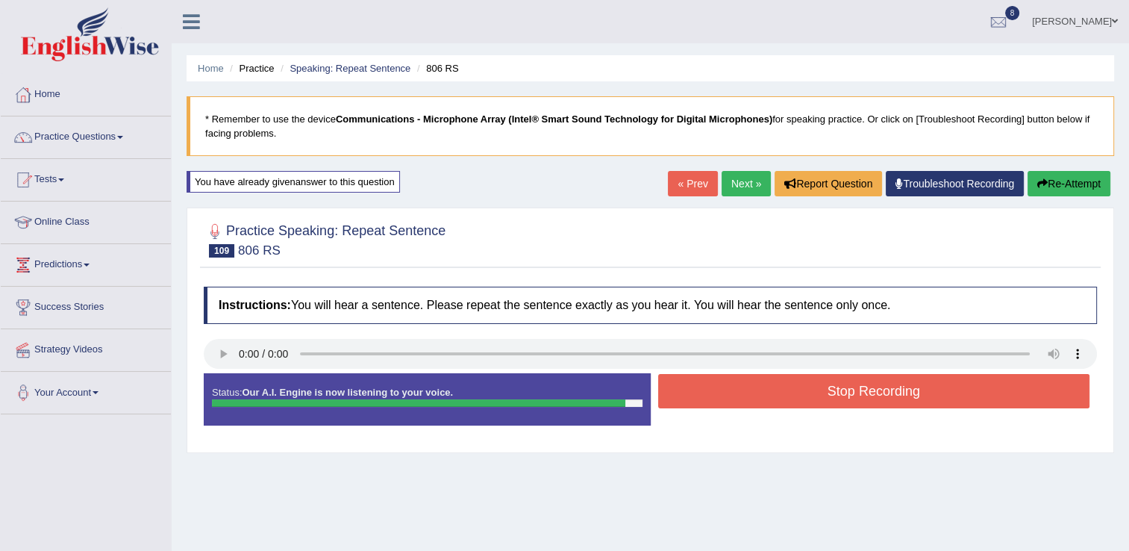
click at [1051, 182] on button "Re-Attempt" at bounding box center [1069, 183] width 83 height 25
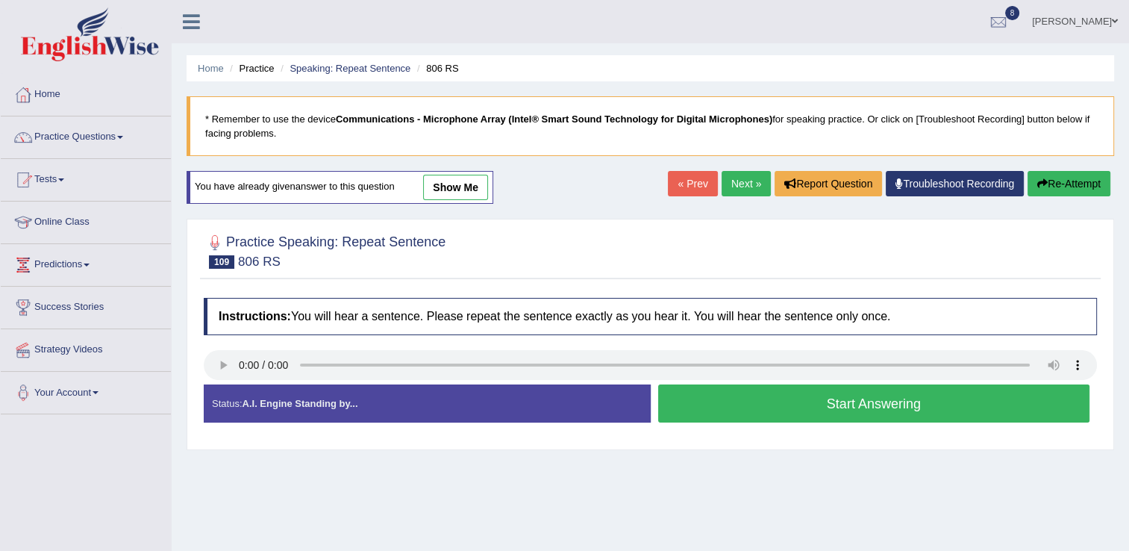
click at [691, 396] on button "Start Answering" at bounding box center [874, 403] width 432 height 38
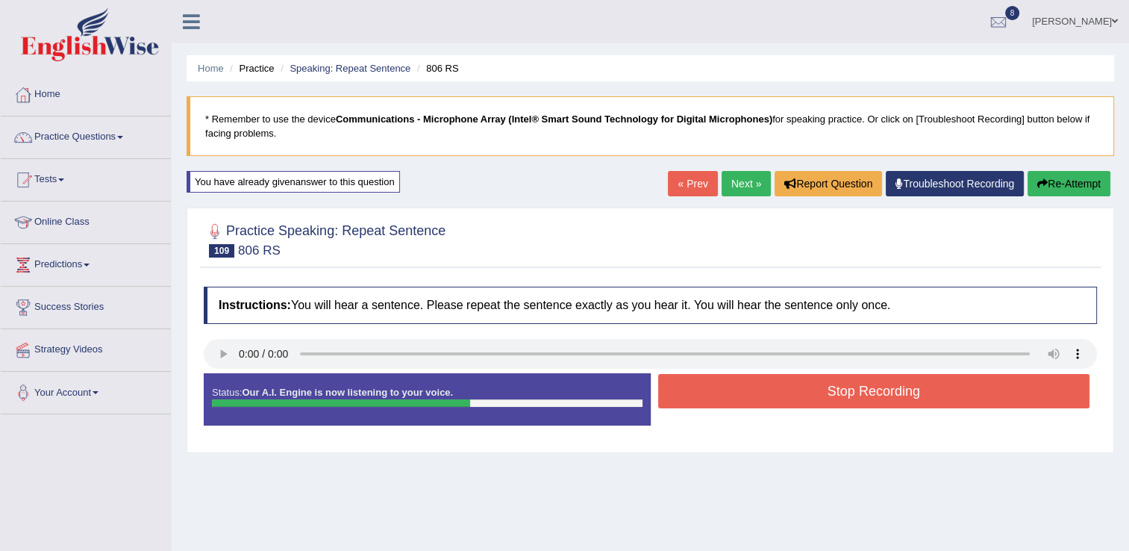
click at [691, 396] on button "Stop Recording" at bounding box center [874, 391] width 432 height 34
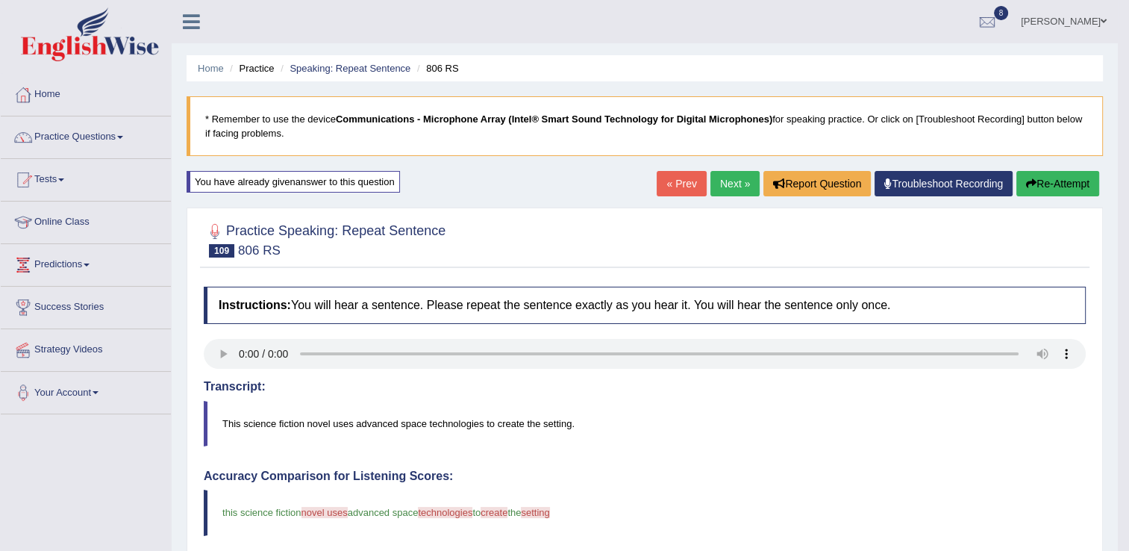
click at [732, 184] on link "Next »" at bounding box center [735, 183] width 49 height 25
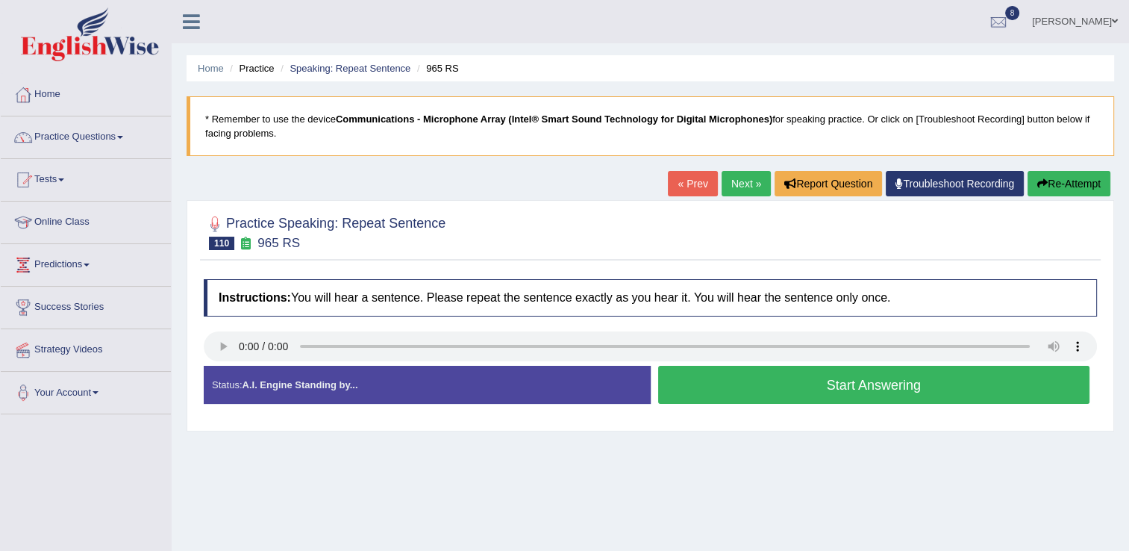
click at [833, 384] on button "Start Answering" at bounding box center [874, 385] width 432 height 38
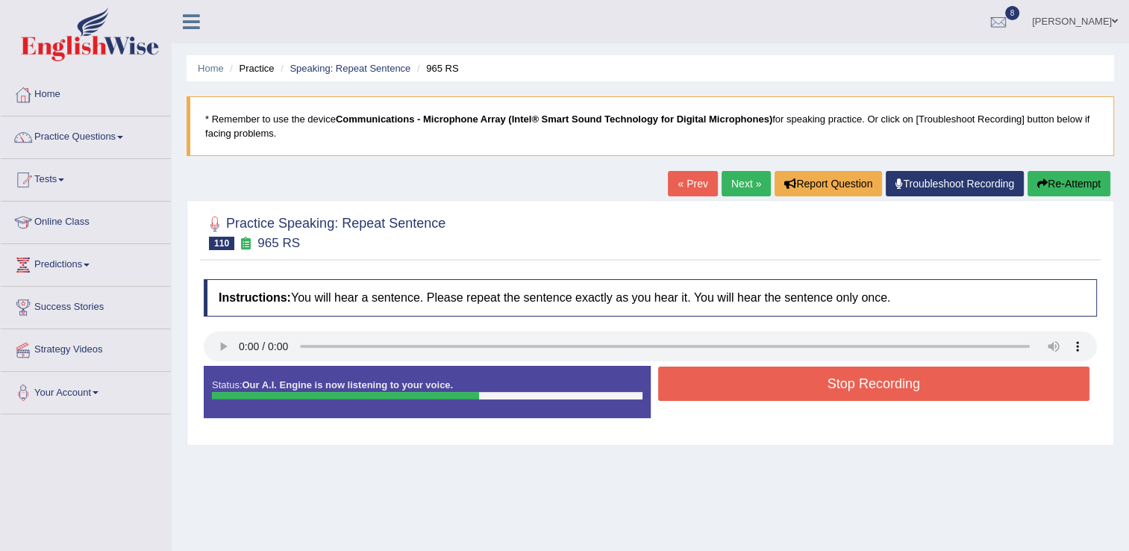
click at [833, 384] on button "Stop Recording" at bounding box center [874, 384] width 432 height 34
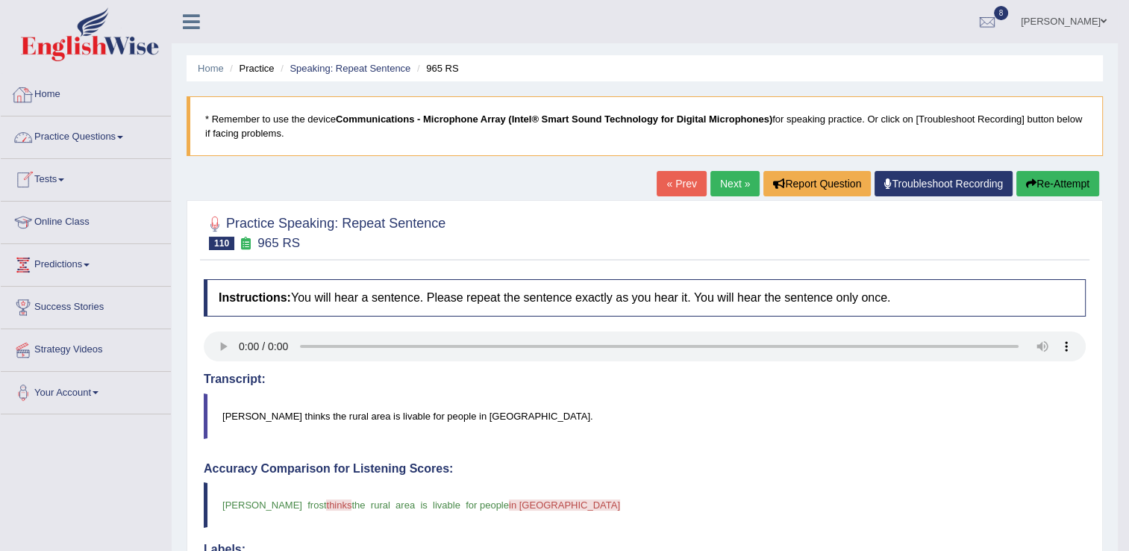
click at [99, 136] on link "Practice Questions" at bounding box center [86, 134] width 170 height 37
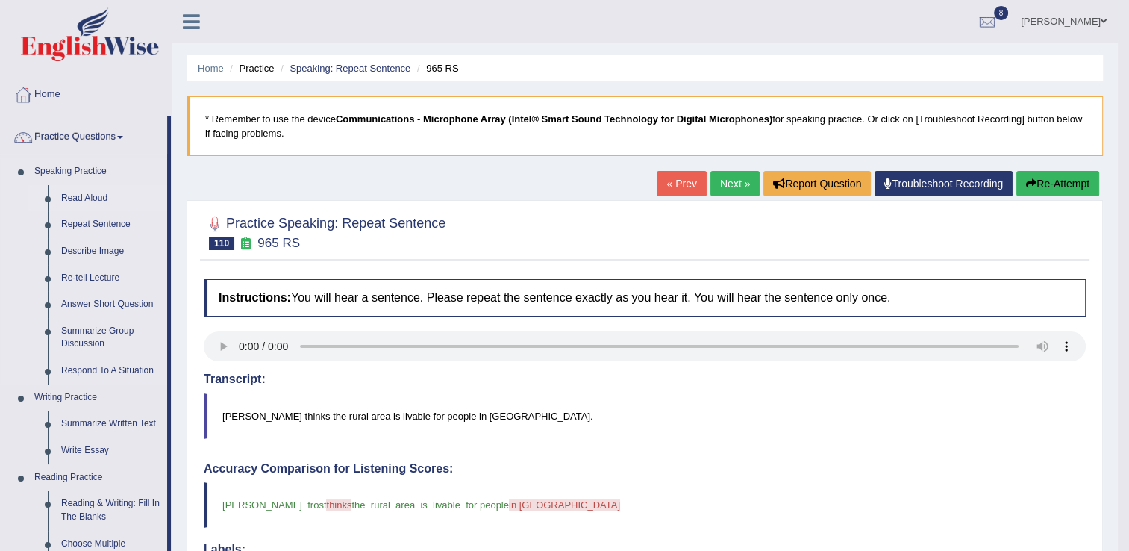
click at [69, 196] on link "Read Aloud" at bounding box center [110, 198] width 113 height 27
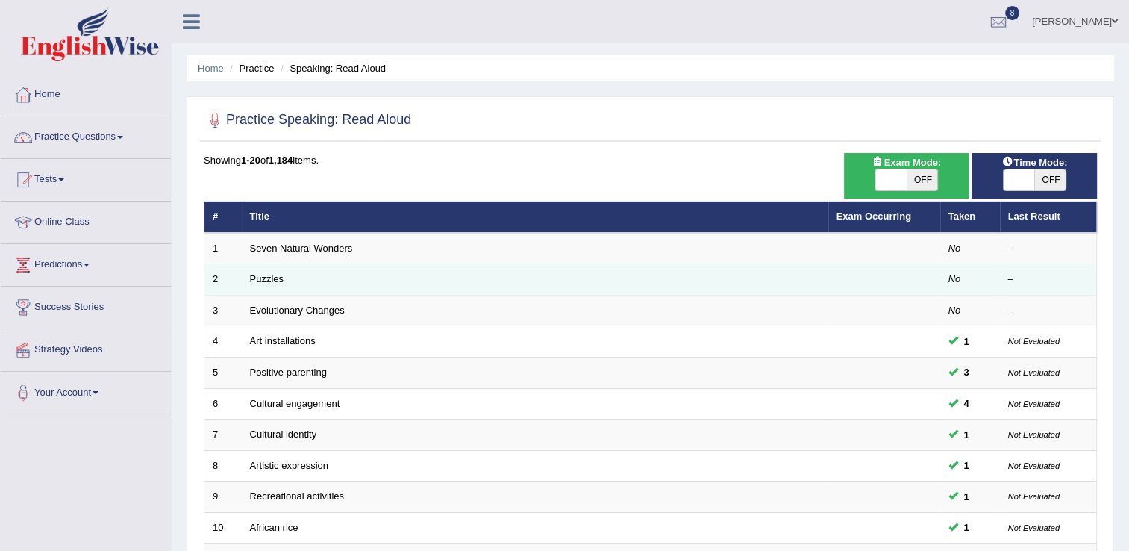
scroll to position [30, 0]
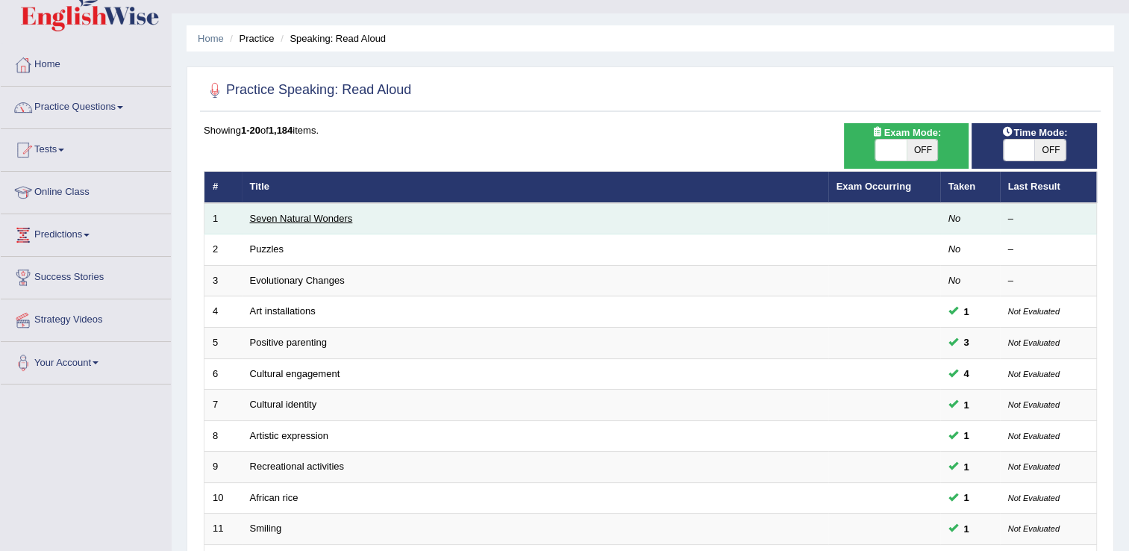
click at [291, 214] on link "Seven Natural Wonders" at bounding box center [301, 218] width 103 height 11
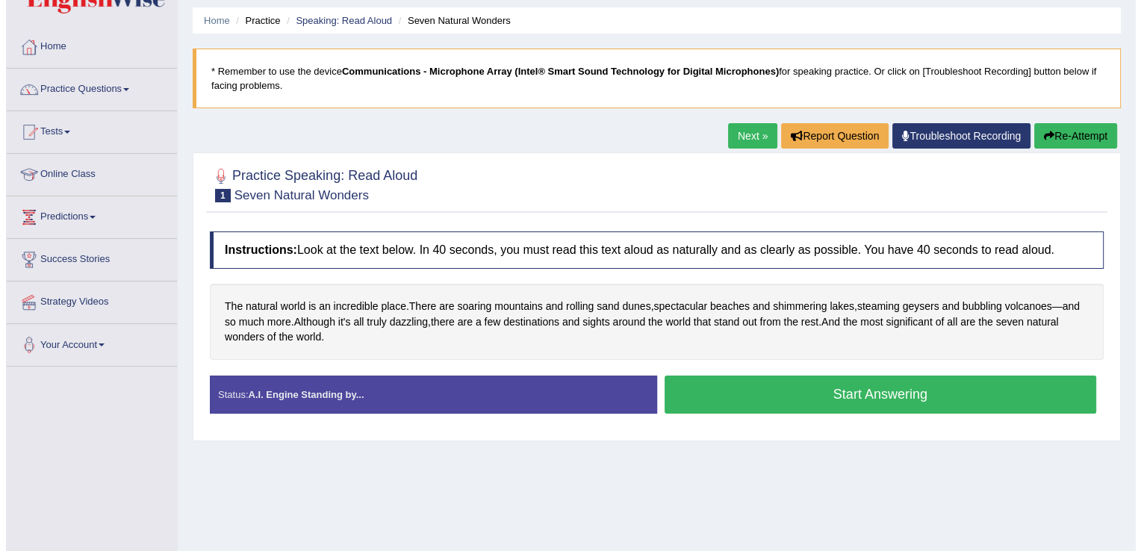
scroll to position [60, 0]
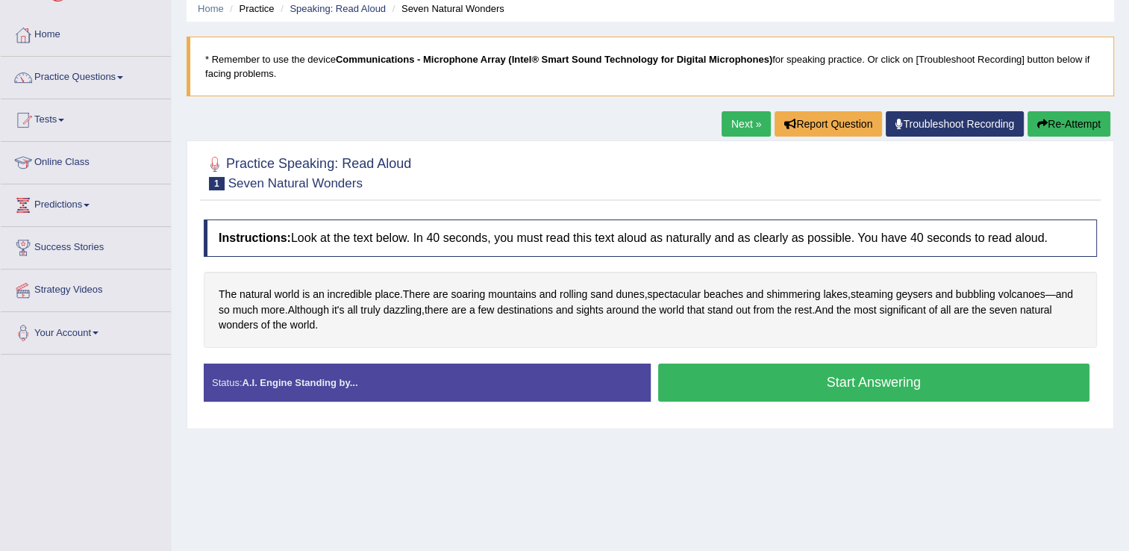
click at [789, 379] on button "Start Answering" at bounding box center [874, 383] width 432 height 38
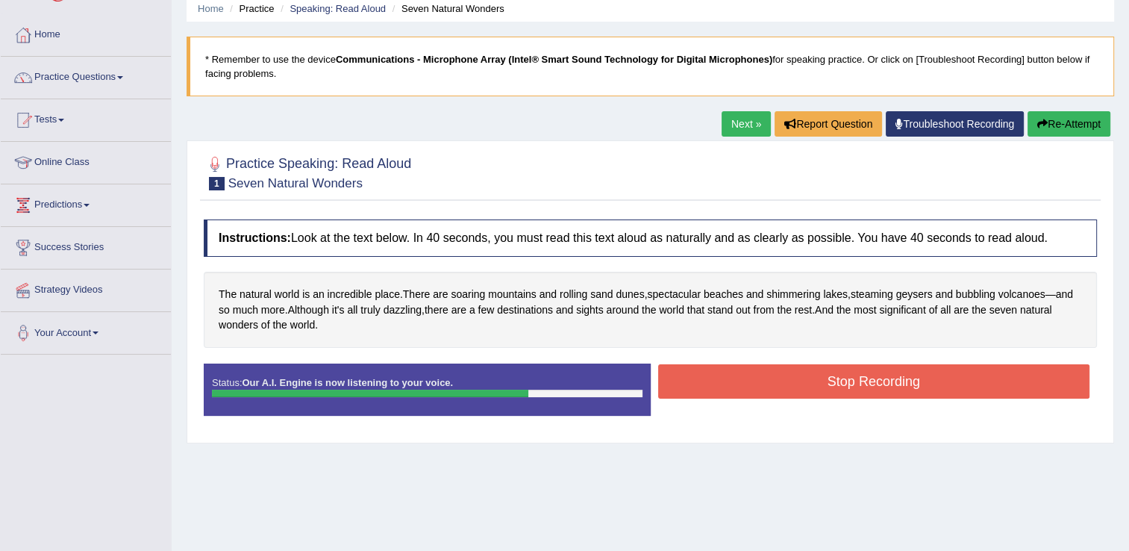
click at [789, 379] on button "Stop Recording" at bounding box center [874, 381] width 432 height 34
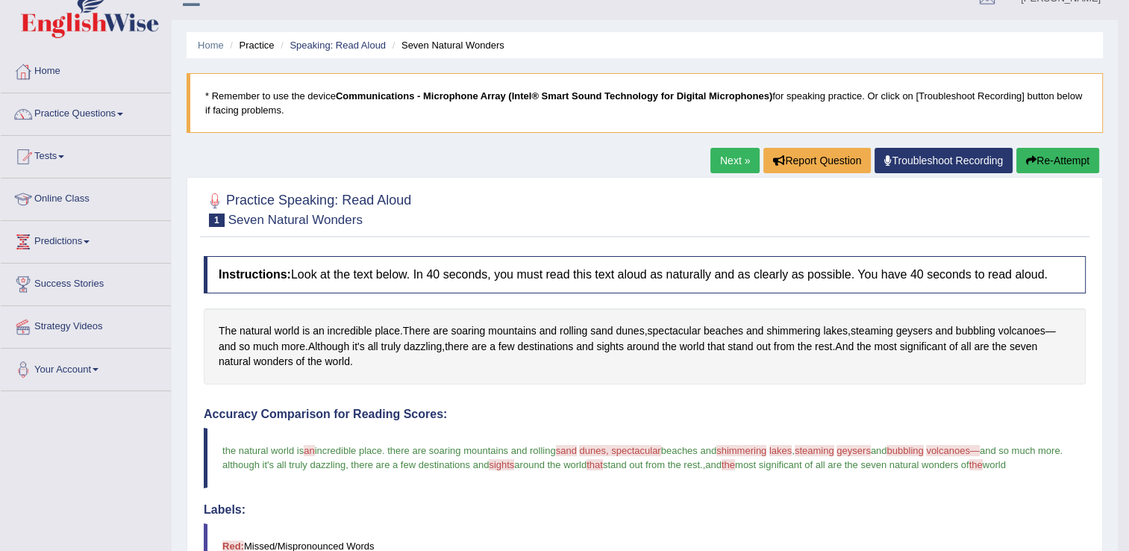
scroll to position [0, 0]
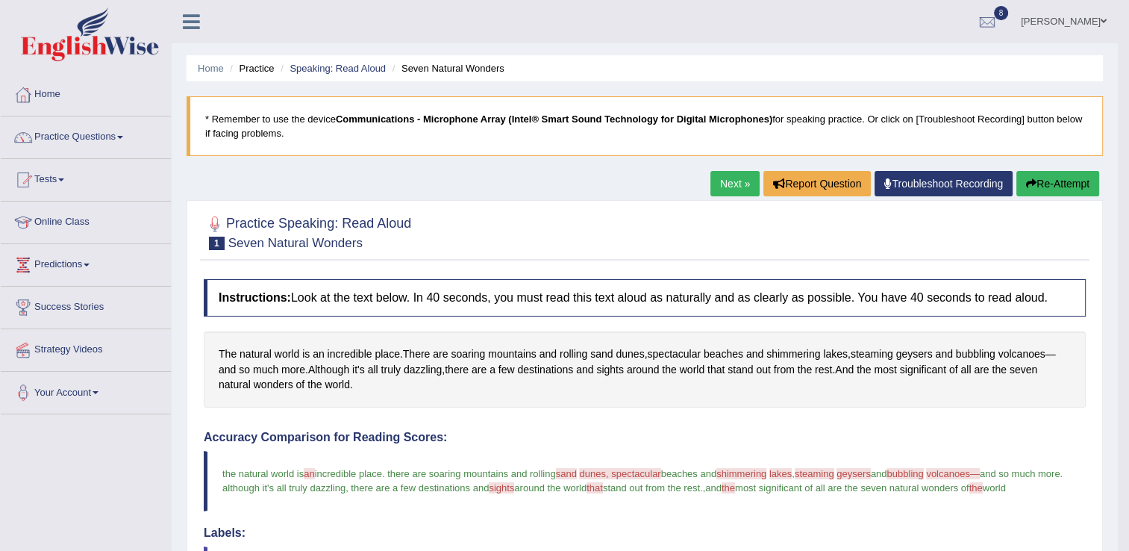
click at [742, 183] on link "Next »" at bounding box center [735, 183] width 49 height 25
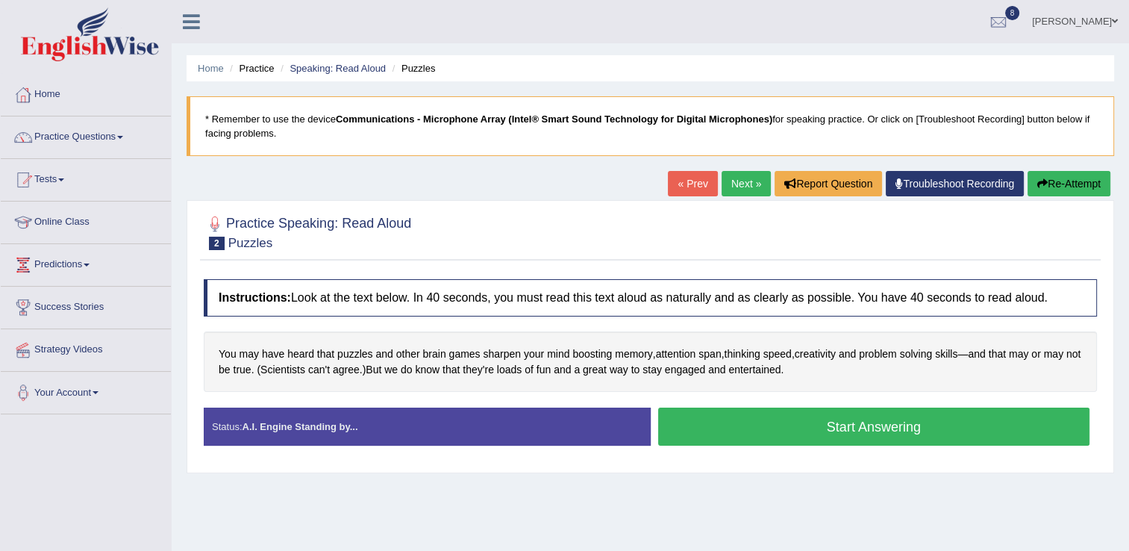
drag, startPoint x: 809, startPoint y: 434, endPoint x: 805, endPoint y: 414, distance: 19.9
click at [805, 414] on button "Start Answering" at bounding box center [874, 427] width 432 height 38
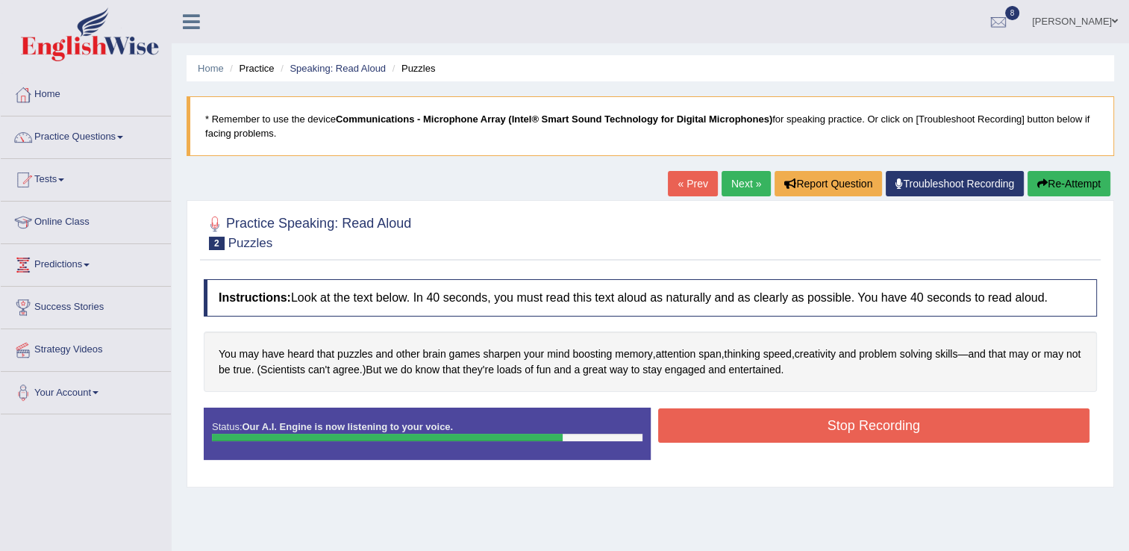
click at [805, 414] on button "Stop Recording" at bounding box center [874, 425] width 432 height 34
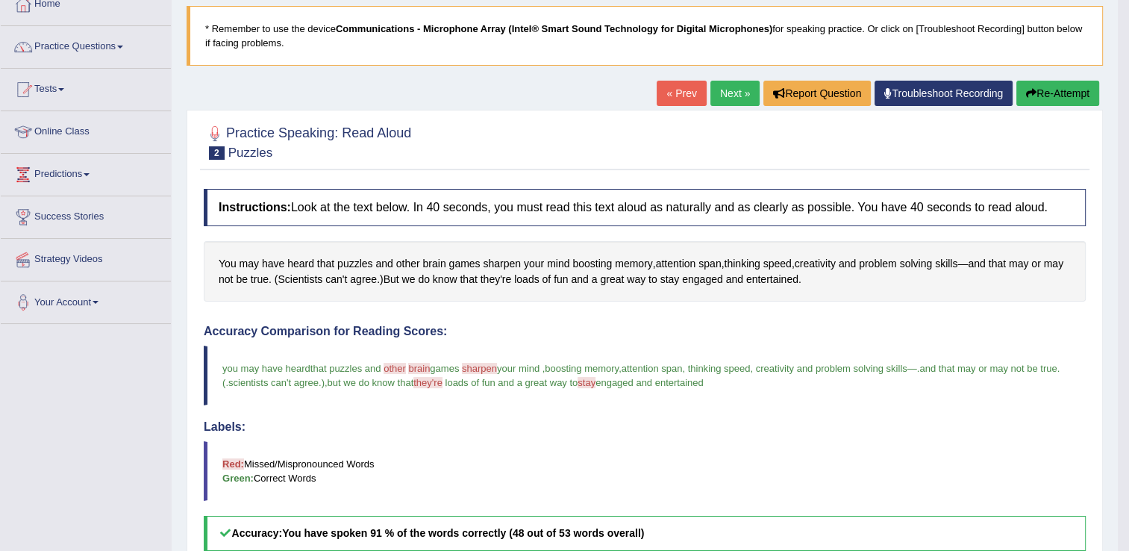
scroll to position [60, 0]
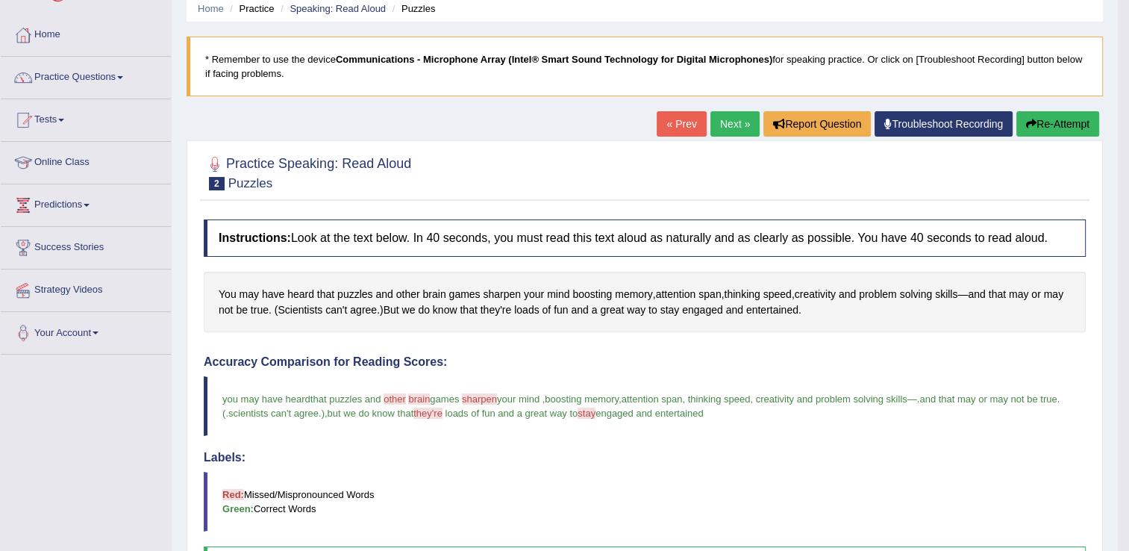
click at [1066, 120] on button "Re-Attempt" at bounding box center [1058, 123] width 83 height 25
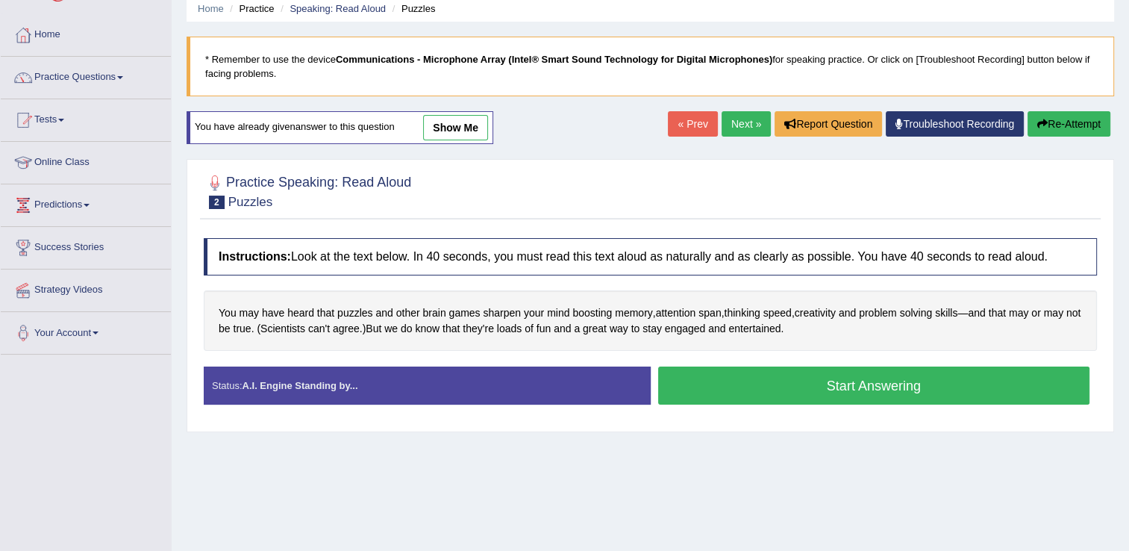
click at [813, 382] on button "Start Answering" at bounding box center [874, 386] width 432 height 38
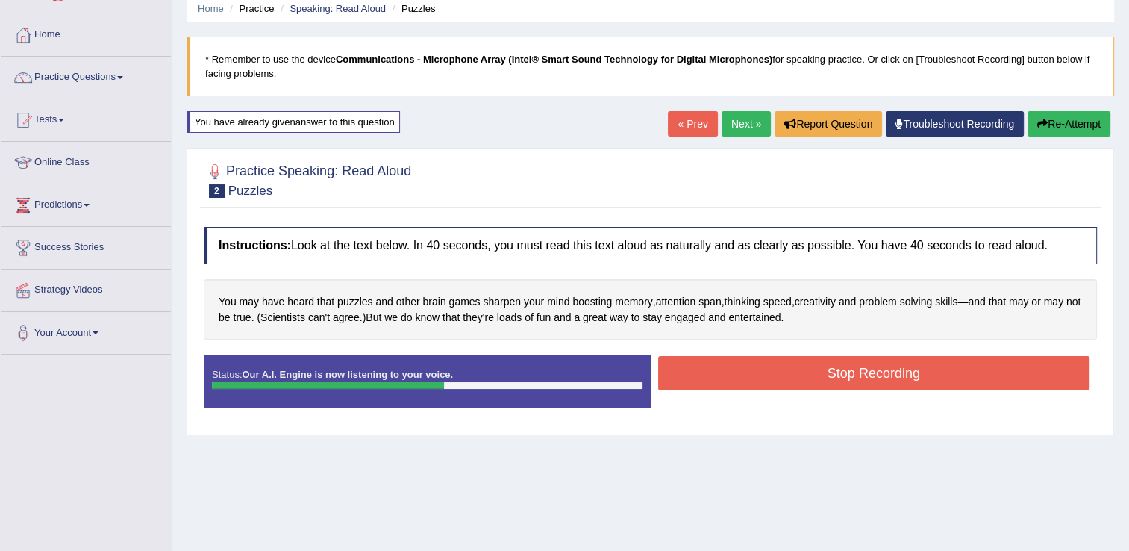
click at [813, 382] on button "Stop Recording" at bounding box center [874, 373] width 432 height 34
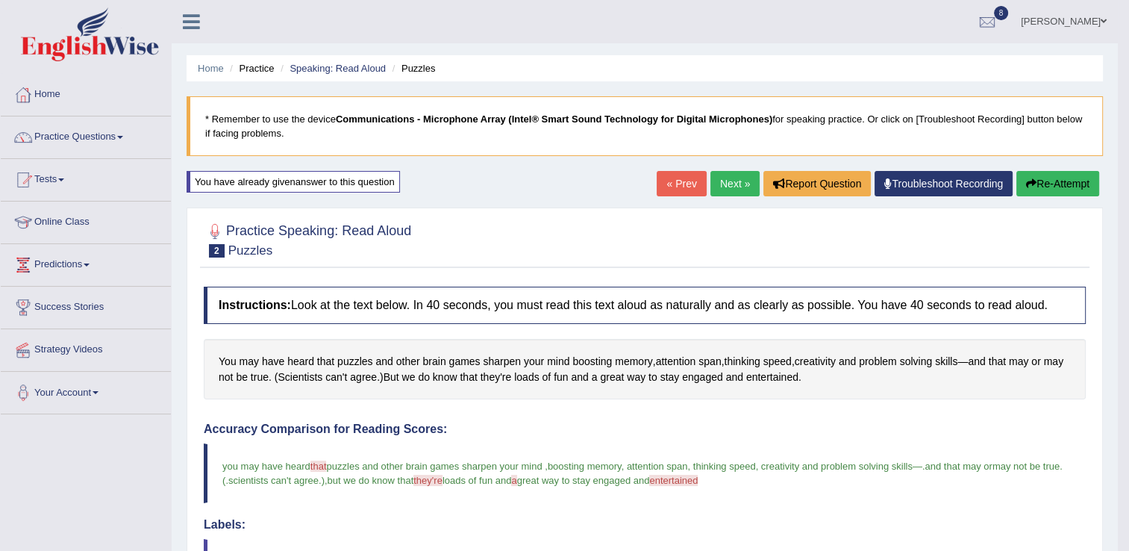
click at [741, 187] on link "Next »" at bounding box center [735, 183] width 49 height 25
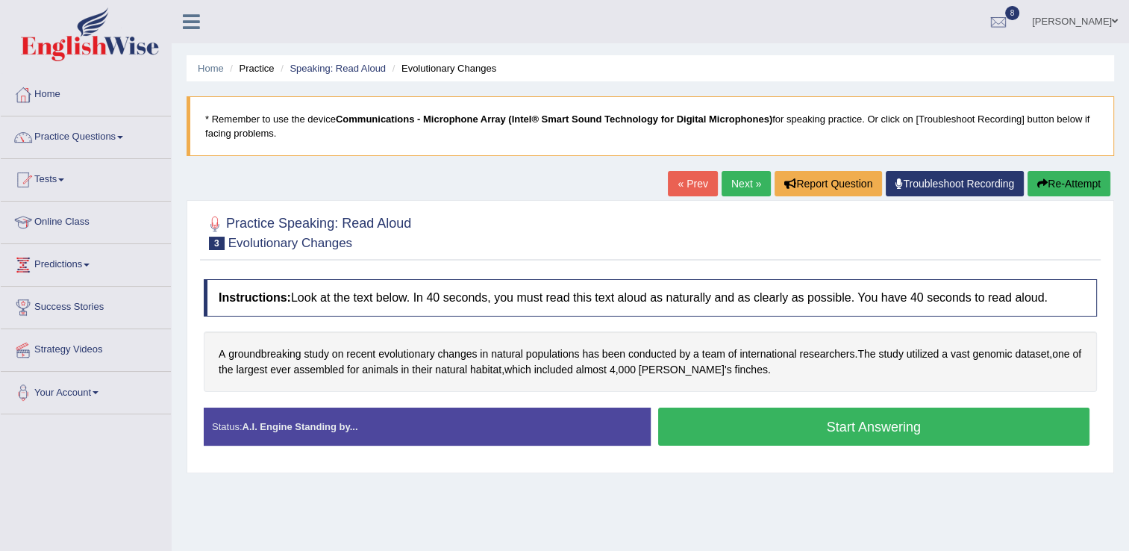
click at [741, 421] on button "Start Answering" at bounding box center [874, 427] width 432 height 38
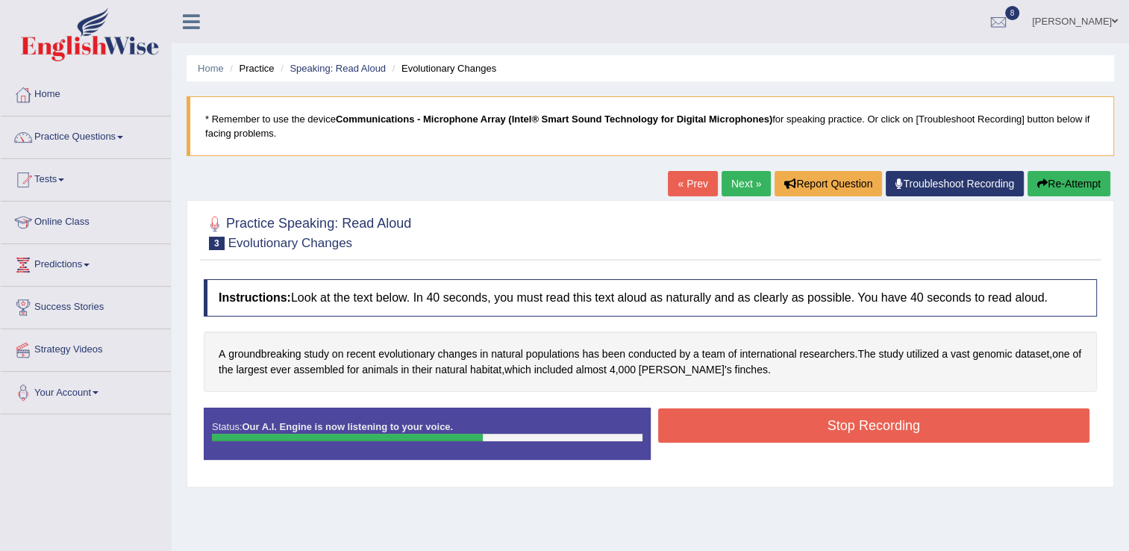
click at [741, 421] on button "Stop Recording" at bounding box center [874, 425] width 432 height 34
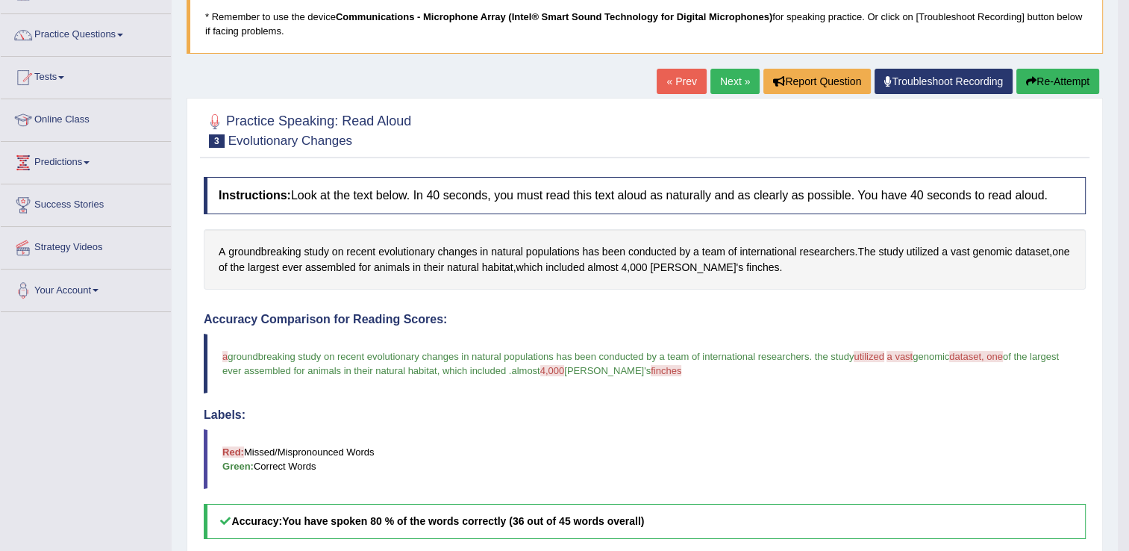
scroll to position [90, 0]
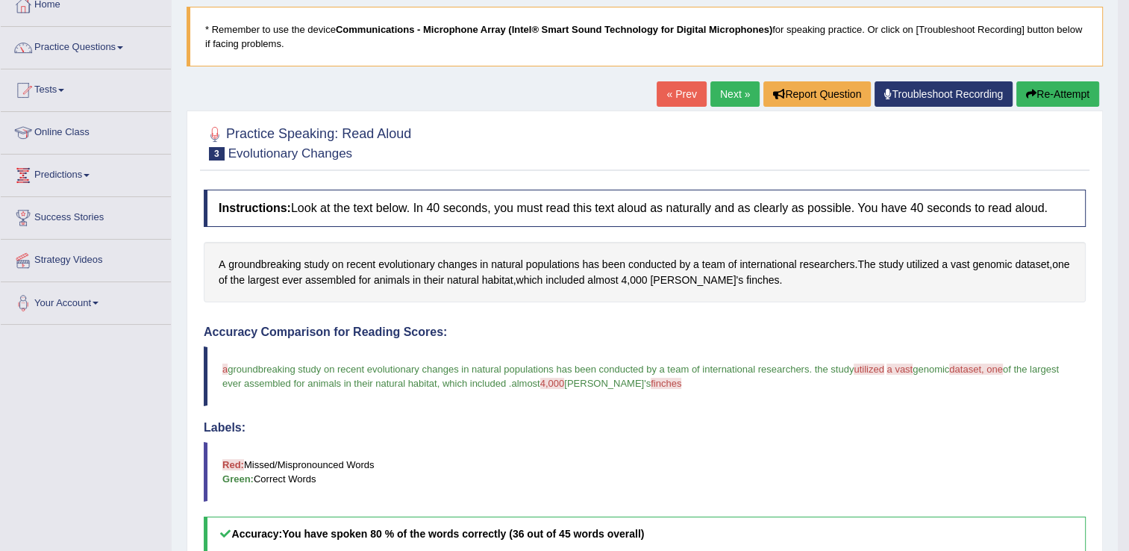
click at [1053, 87] on button "Re-Attempt" at bounding box center [1058, 93] width 83 height 25
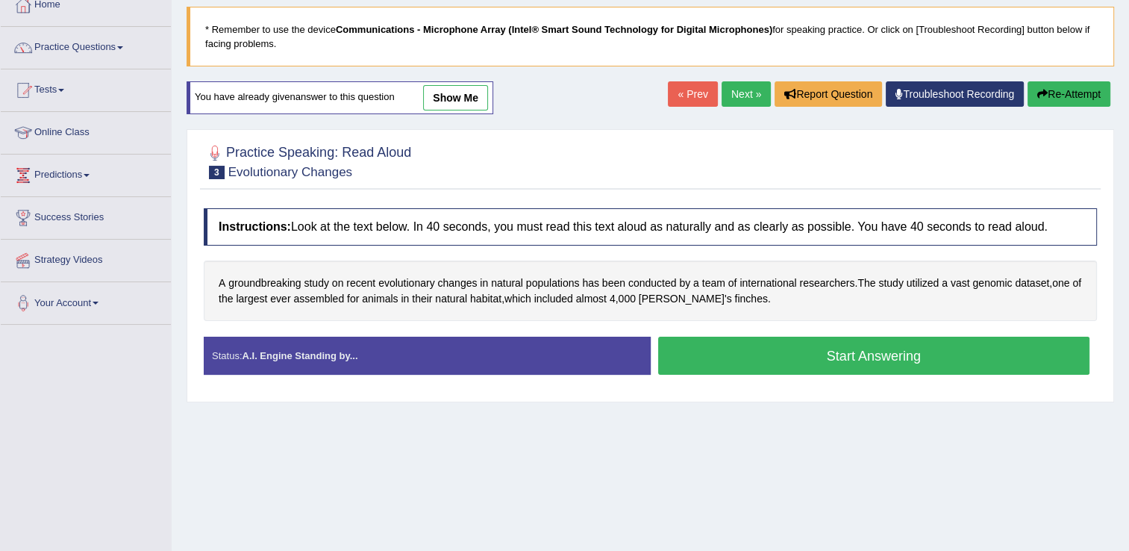
click at [693, 337] on button "Start Answering" at bounding box center [874, 356] width 432 height 38
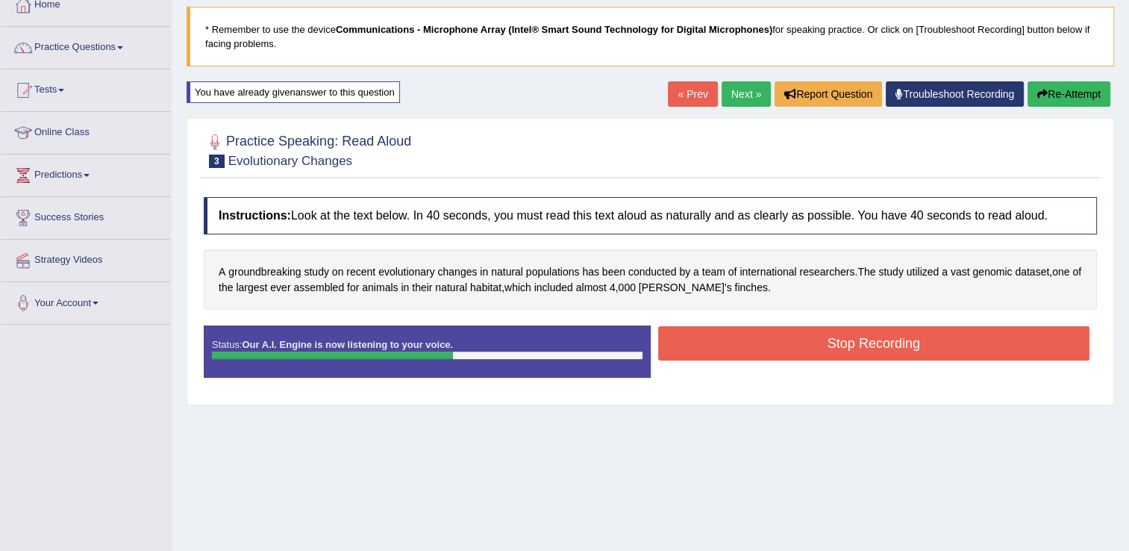
click at [693, 334] on button "Stop Recording" at bounding box center [874, 343] width 432 height 34
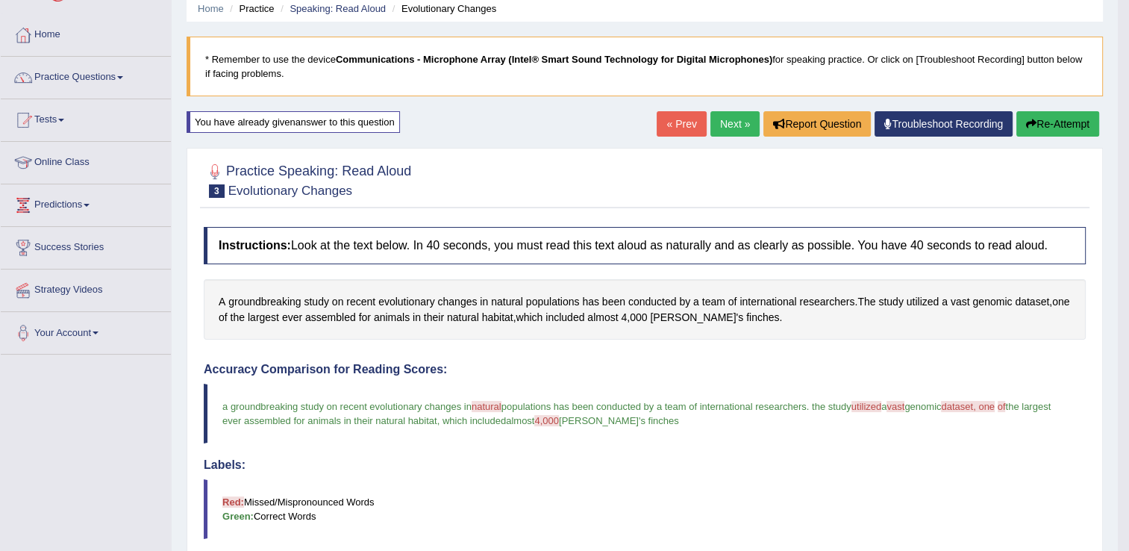
scroll to position [30, 0]
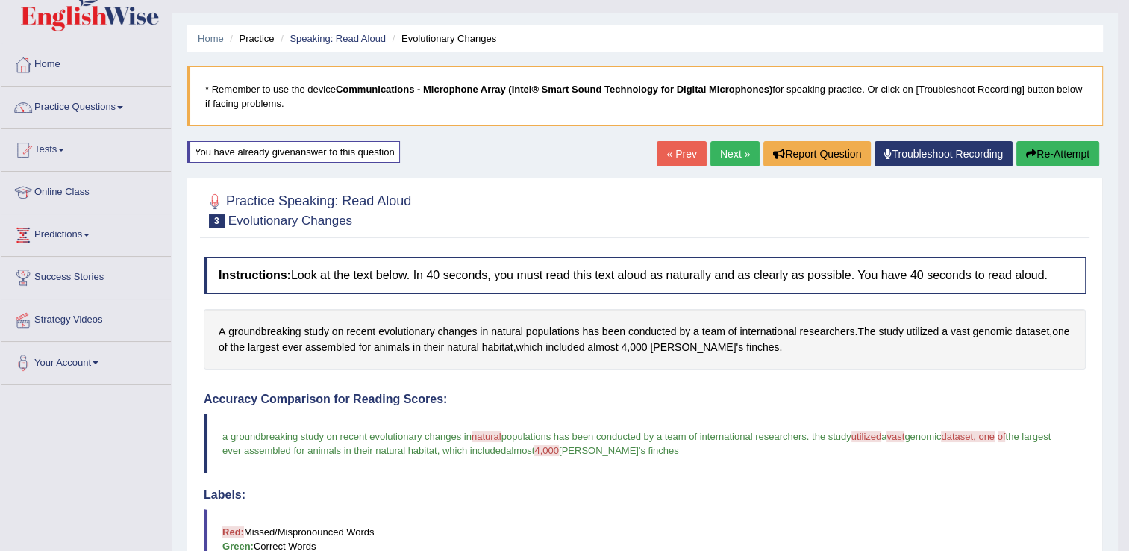
click at [729, 145] on link "Next »" at bounding box center [735, 153] width 49 height 25
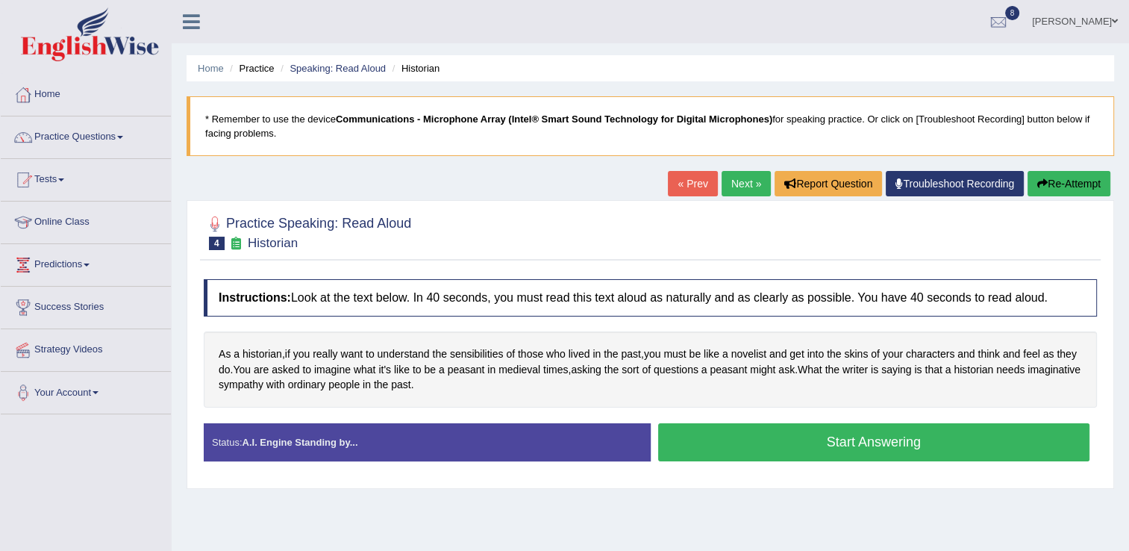
click at [825, 435] on button "Start Answering" at bounding box center [874, 442] width 432 height 38
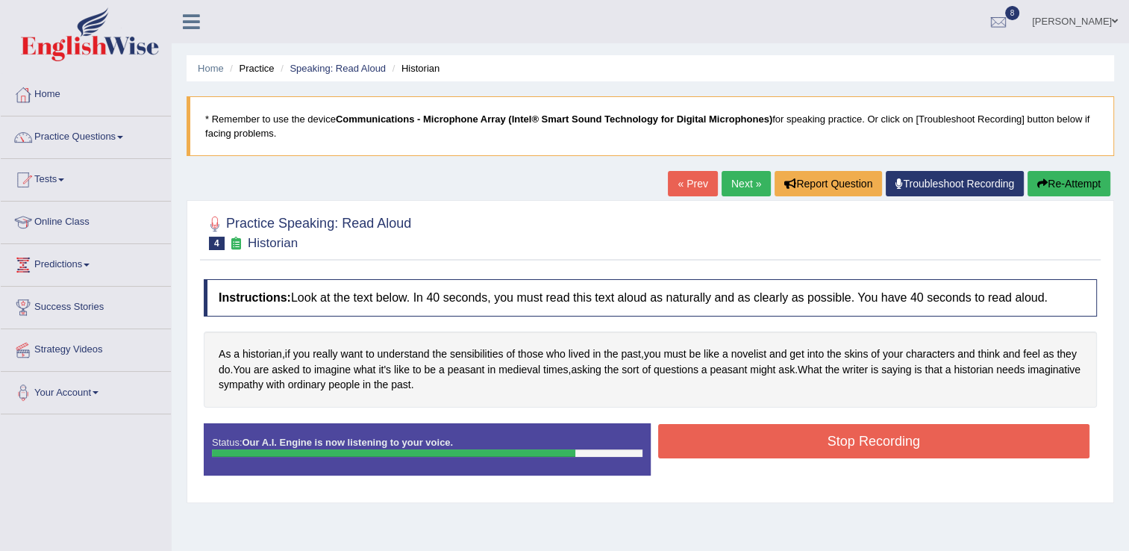
click at [890, 440] on button "Stop Recording" at bounding box center [874, 441] width 432 height 34
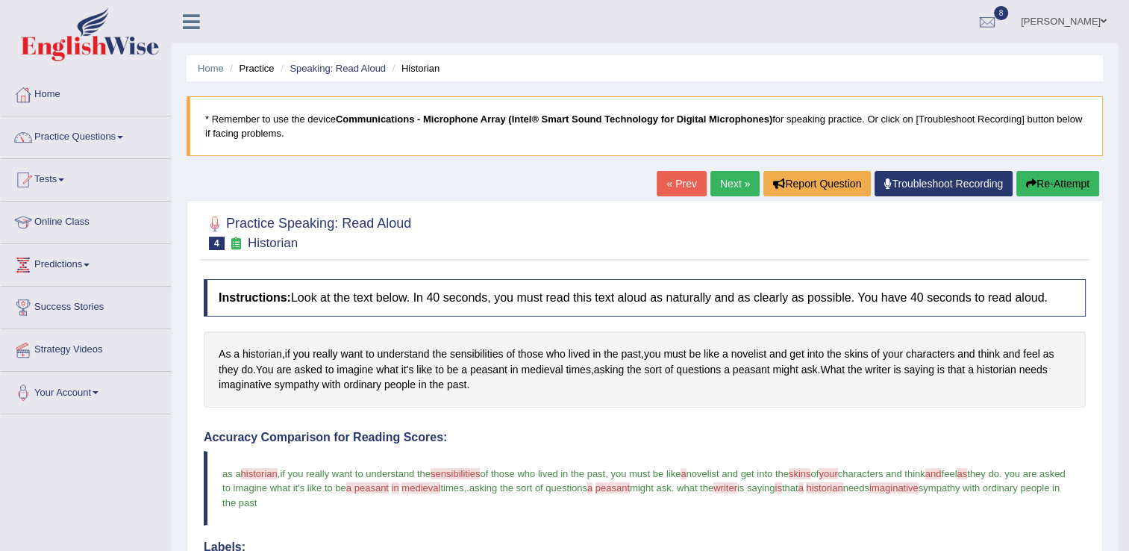
drag, startPoint x: 1061, startPoint y: 187, endPoint x: 735, endPoint y: 183, distance: 325.5
click at [735, 183] on div "« Prev Next » Report Question Troubleshoot Recording Re-Attempt" at bounding box center [880, 185] width 446 height 29
click at [735, 183] on link "Next »" at bounding box center [735, 183] width 49 height 25
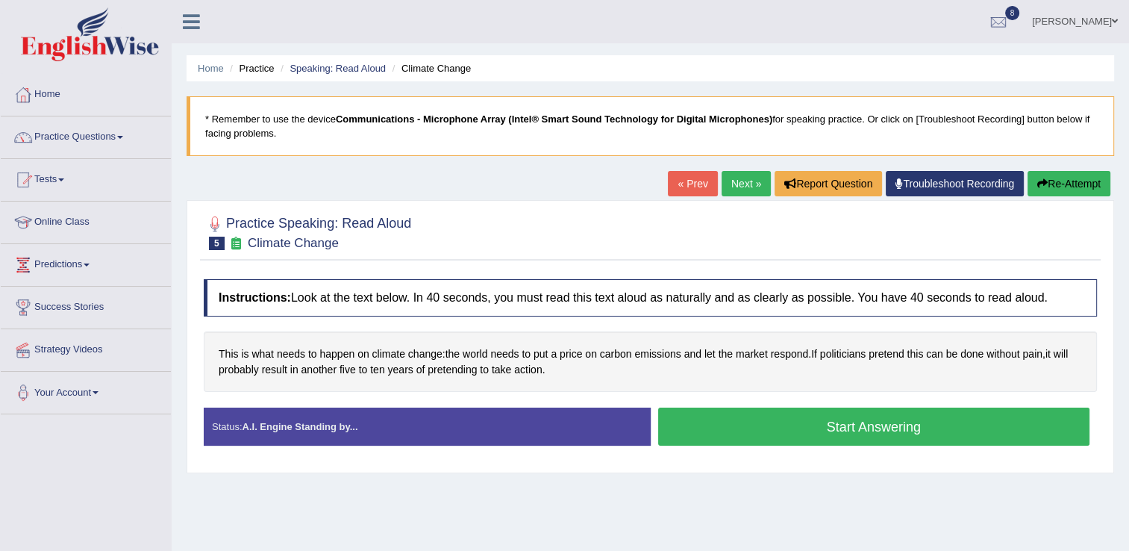
click at [744, 420] on button "Start Answering" at bounding box center [874, 427] width 432 height 38
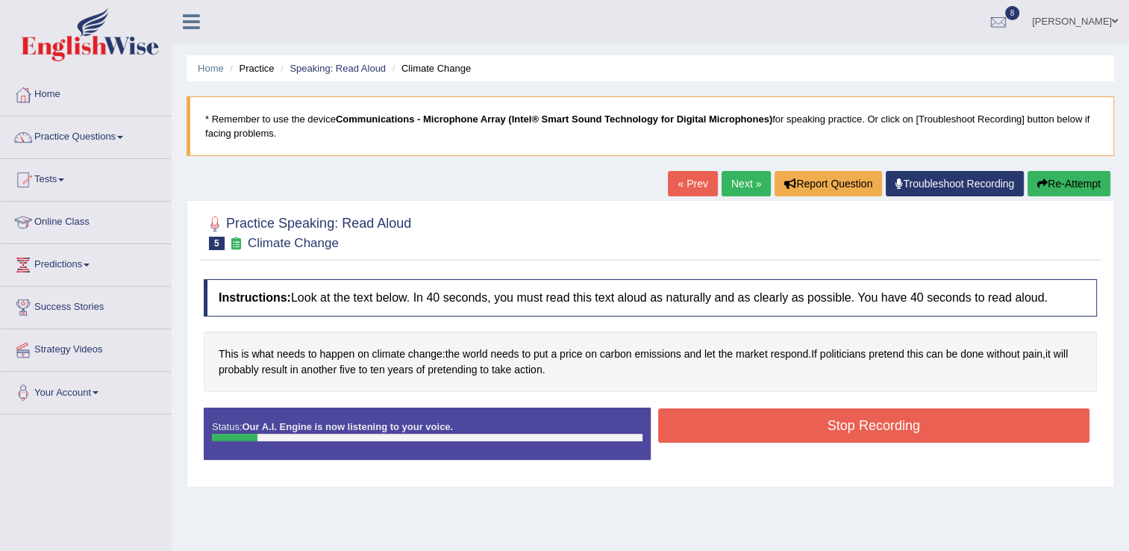
click at [744, 420] on button "Stop Recording" at bounding box center [874, 425] width 432 height 34
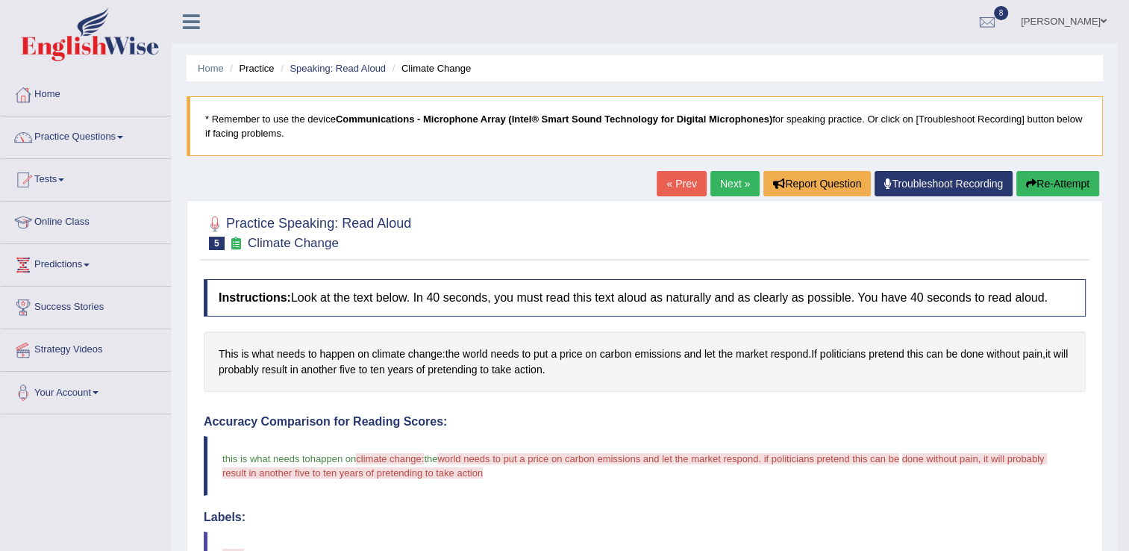
click at [1055, 184] on button "Re-Attempt" at bounding box center [1058, 183] width 83 height 25
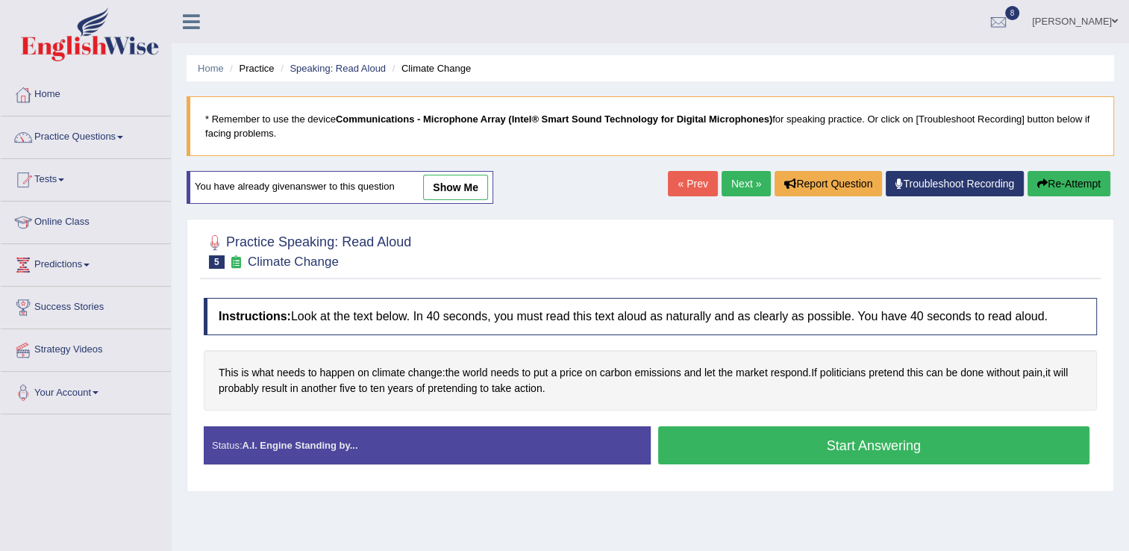
click at [785, 458] on button "Start Answering" at bounding box center [874, 445] width 432 height 38
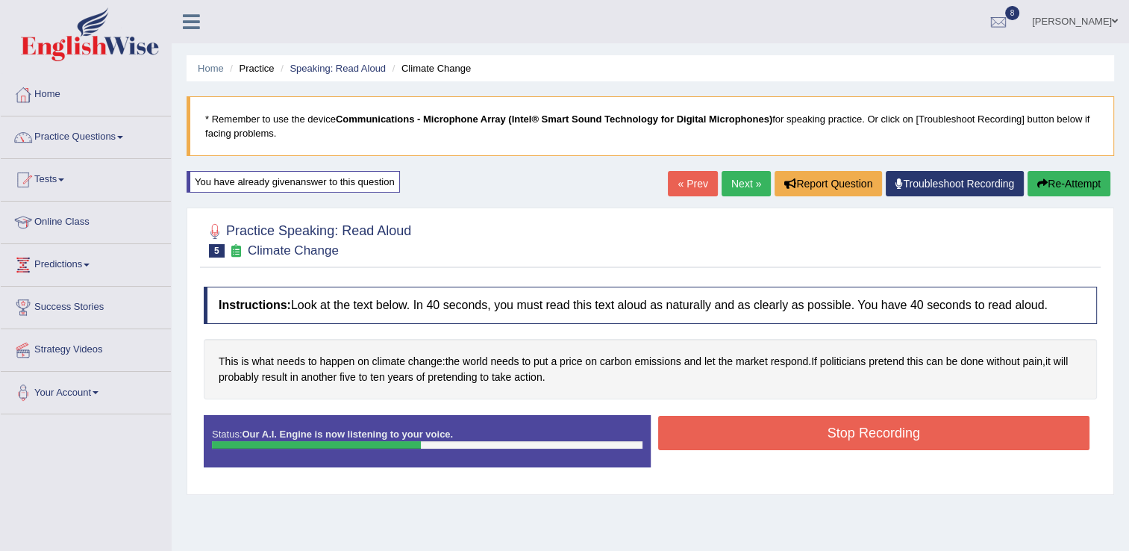
click at [785, 458] on div "Status: Our A.I. Engine is now listening to your voice. Start Answering Stop Re…" at bounding box center [651, 448] width 894 height 67
click at [788, 434] on button "Stop Recording" at bounding box center [874, 433] width 432 height 34
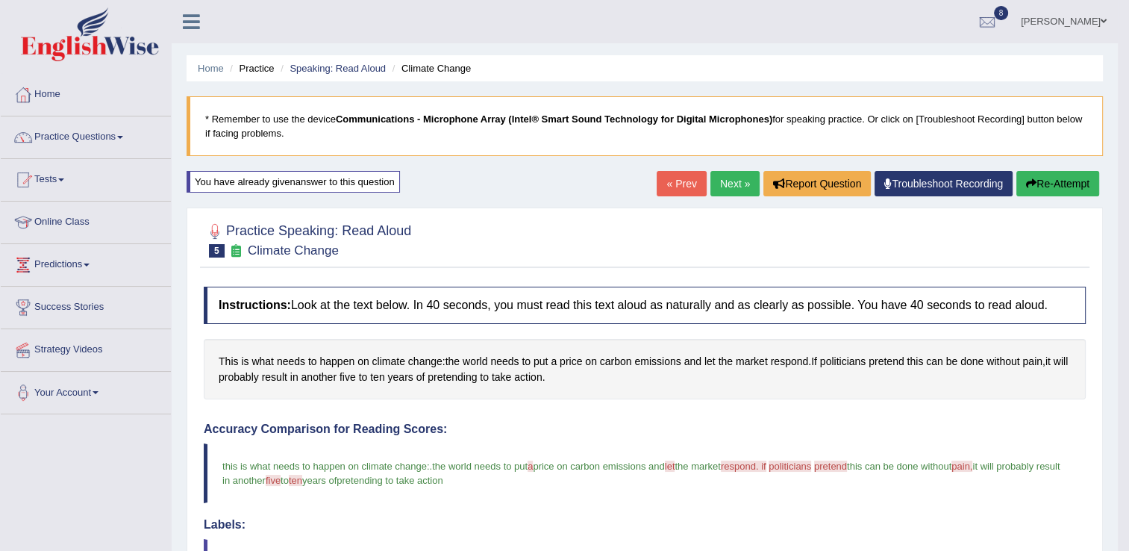
click at [732, 181] on link "Next »" at bounding box center [735, 183] width 49 height 25
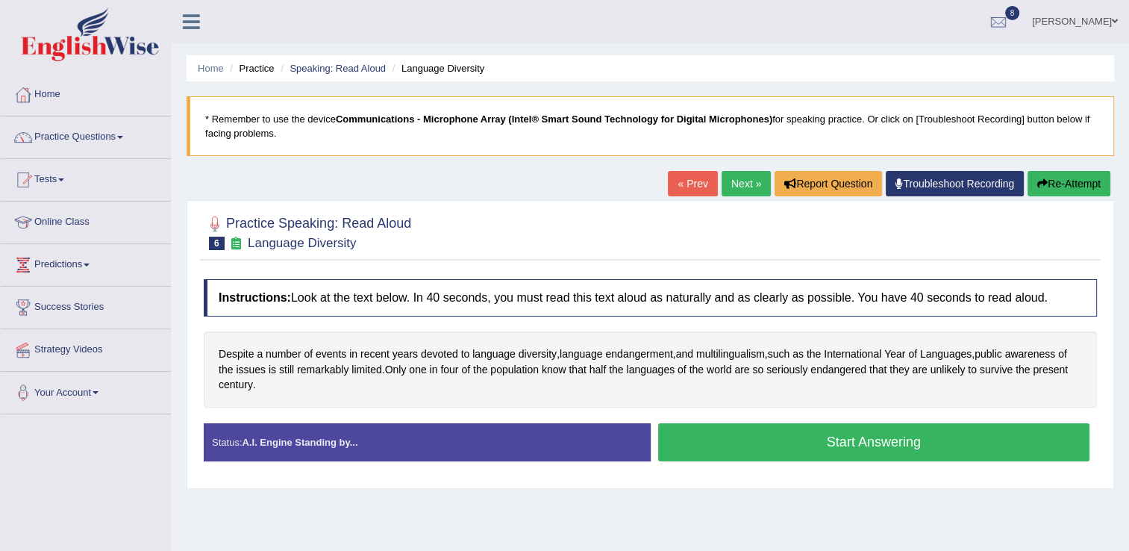
click at [107, 147] on link "Practice Questions" at bounding box center [86, 134] width 170 height 37
